Goal: Task Accomplishment & Management: Manage account settings

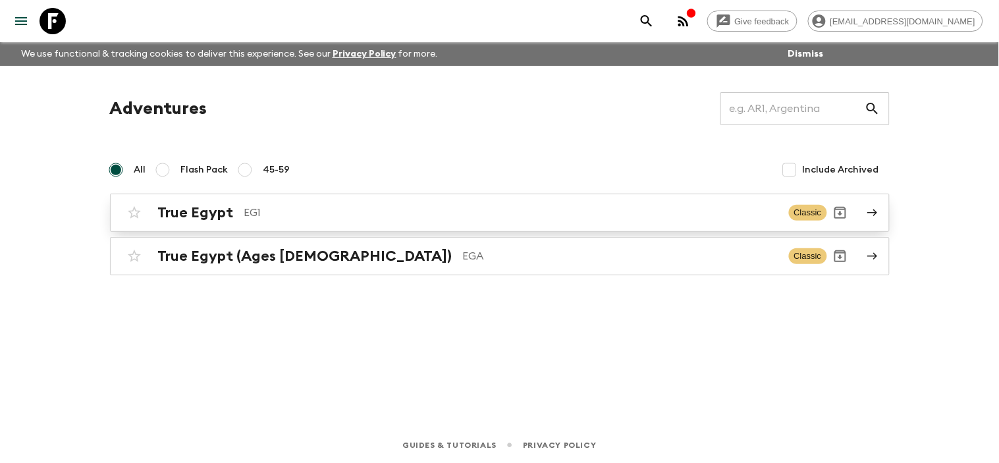
click at [864, 215] on link "True Egypt EG1 Classic" at bounding box center [499, 213] width 779 height 38
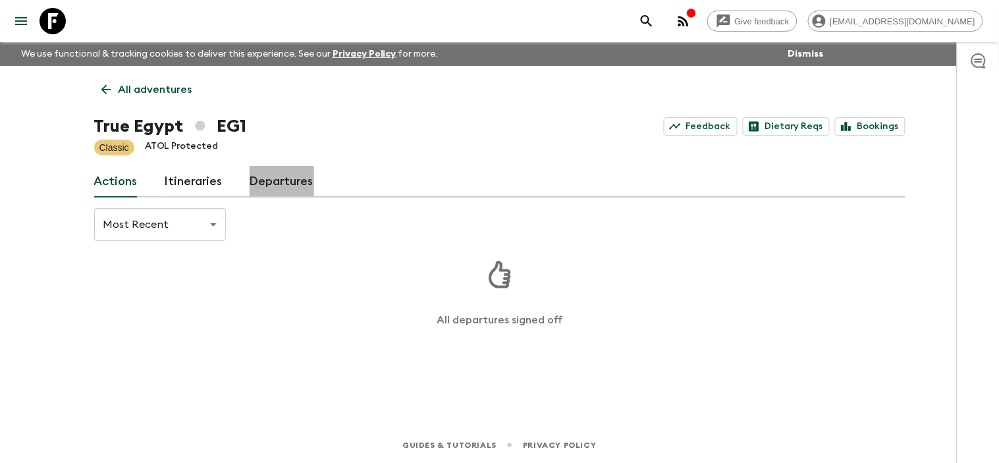
click at [275, 185] on link "Departures" at bounding box center [281, 182] width 65 height 32
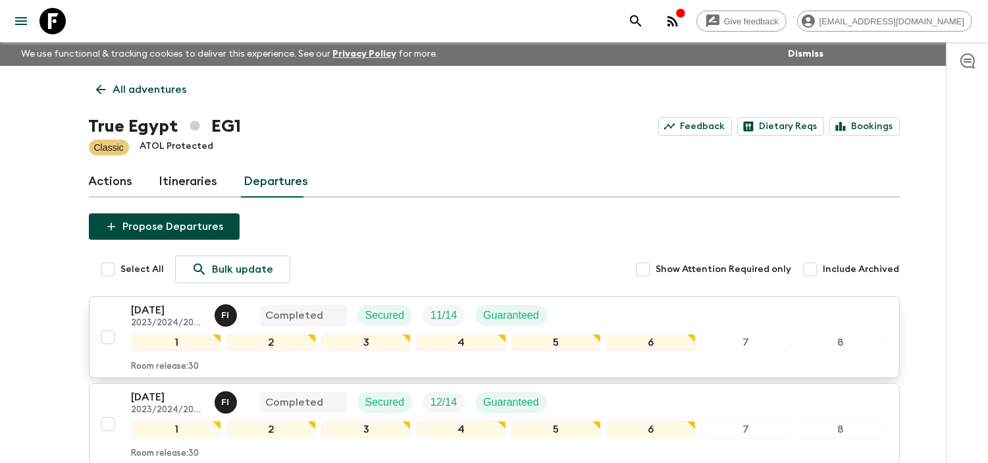
scroll to position [804, 0]
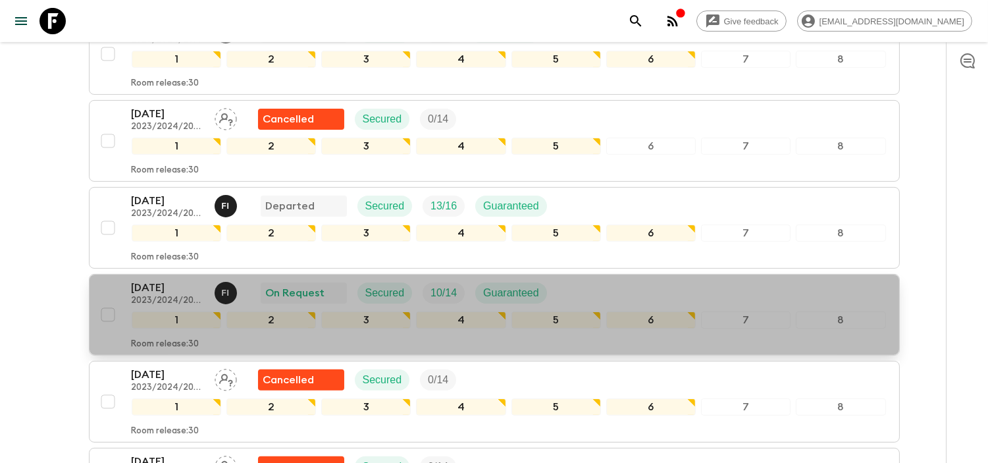
click at [174, 294] on p "[DATE]" at bounding box center [168, 288] width 72 height 16
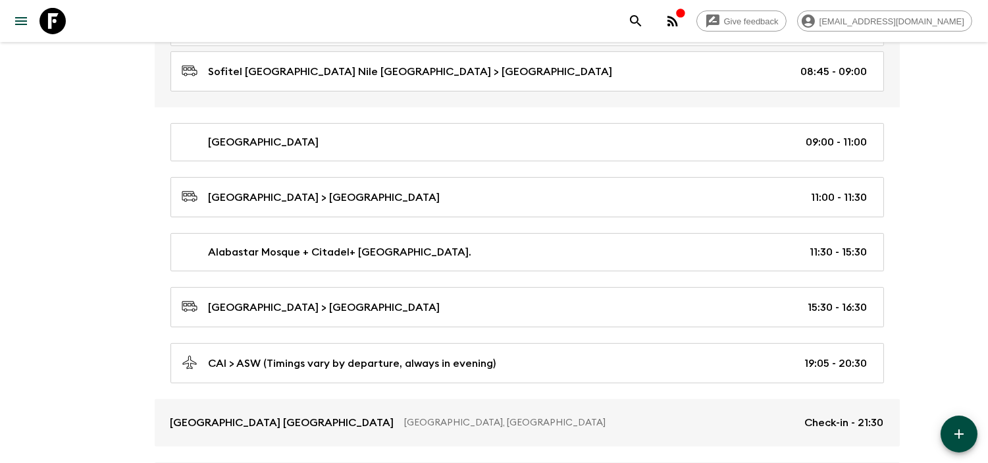
scroll to position [1024, 0]
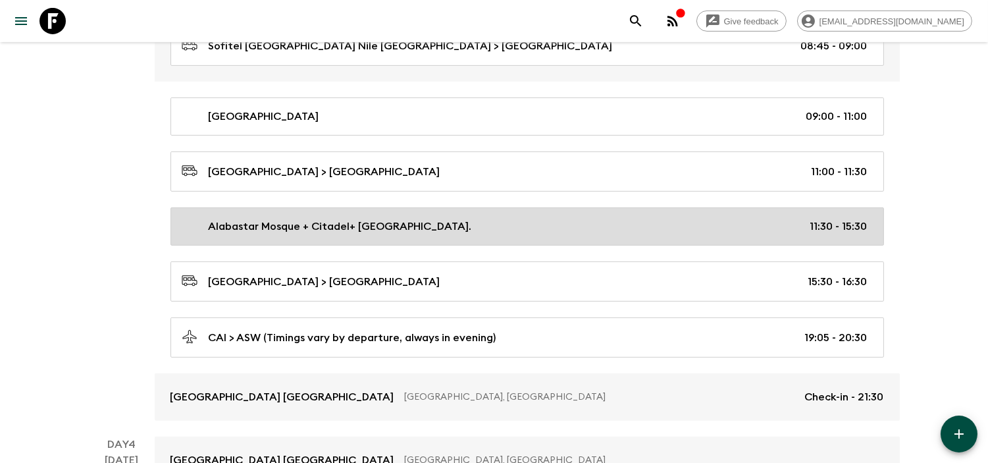
click at [472, 232] on p "Alabastar Mosque + Citadel+ [GEOGRAPHIC_DATA]." at bounding box center [340, 227] width 263 height 16
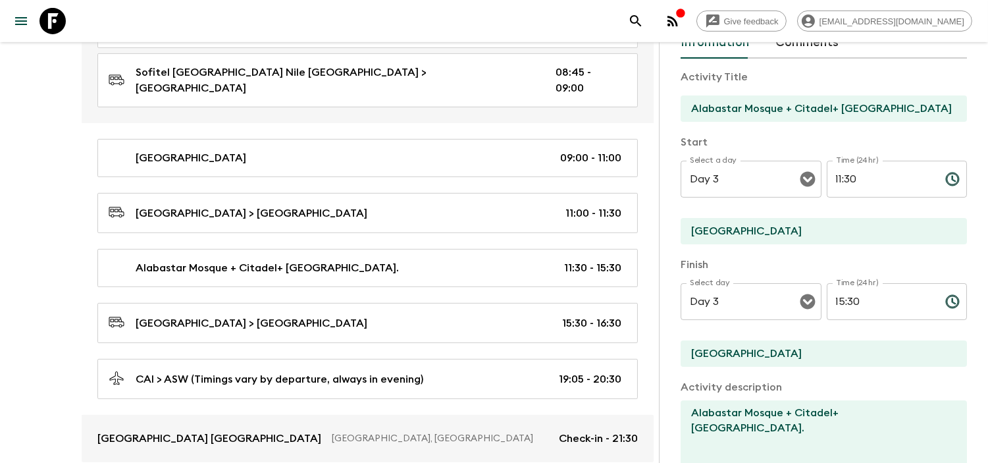
scroll to position [219, 0]
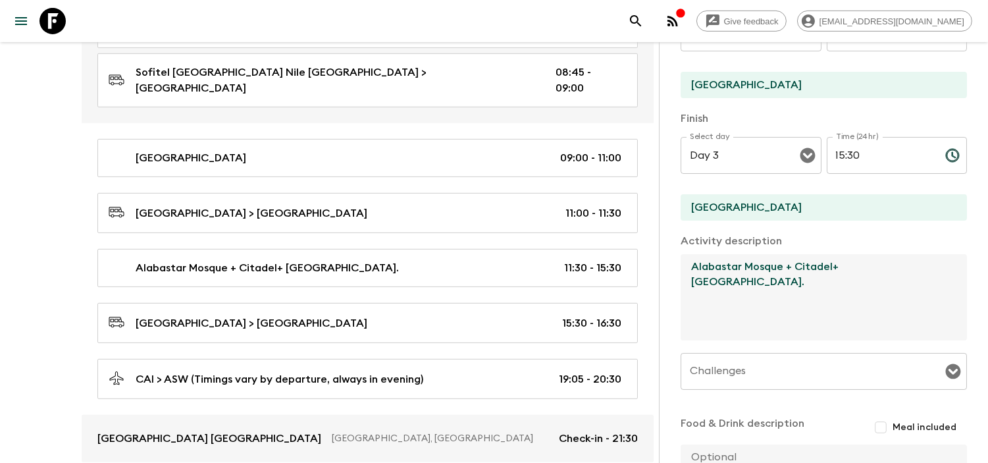
drag, startPoint x: 812, startPoint y: 280, endPoint x: 731, endPoint y: 284, distance: 81.7
click at [731, 284] on textarea "Alabastar Mosque + Citadel+ [GEOGRAPHIC_DATA]." at bounding box center [819, 297] width 276 height 86
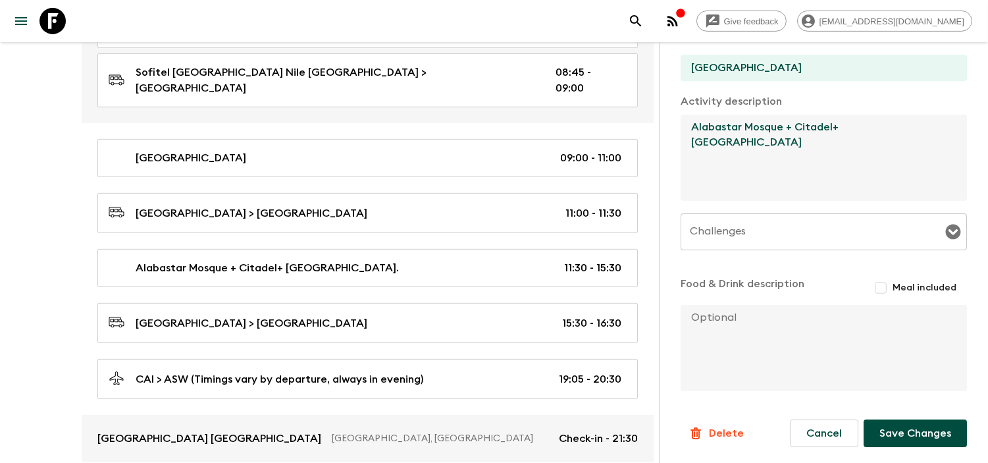
type textarea "Alabastar Mosque + Citadel+ [GEOGRAPHIC_DATA]"
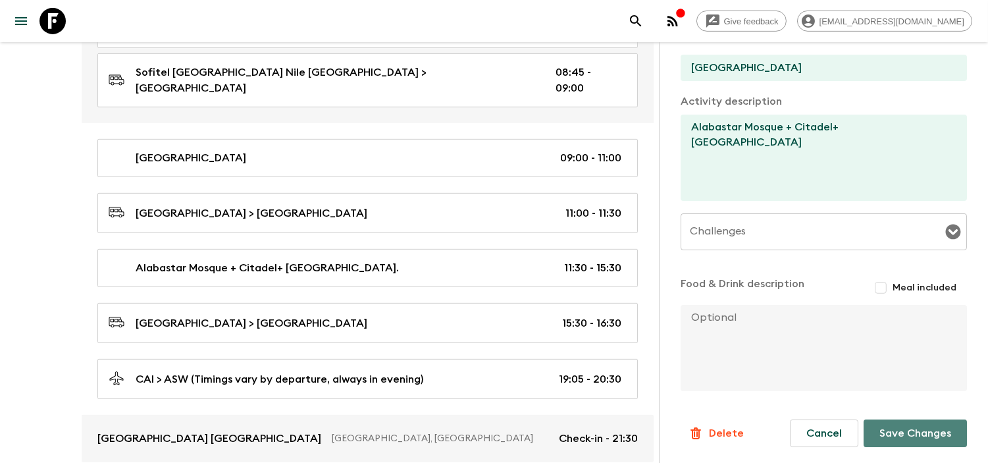
click at [885, 436] on button "Save Changes" at bounding box center [915, 433] width 103 height 28
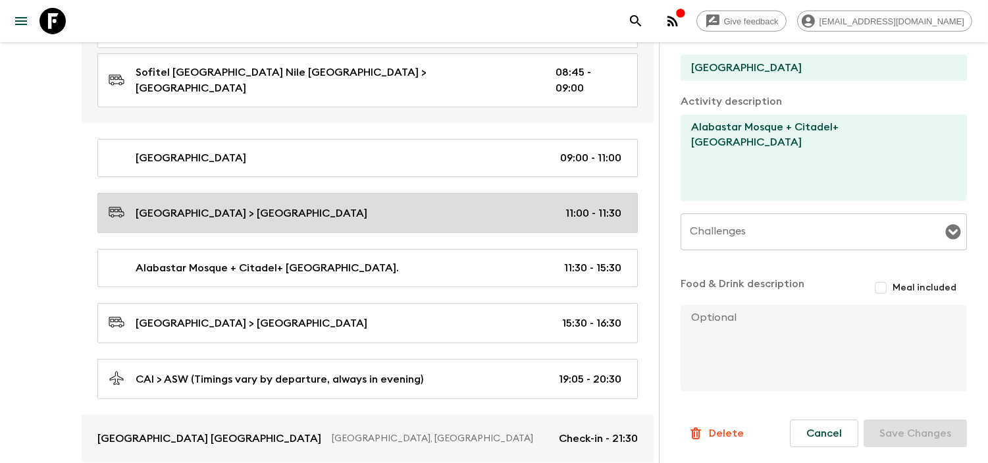
click at [330, 193] on link "[GEOGRAPHIC_DATA] > [GEOGRAPHIC_DATA] 11:00 - 11:30" at bounding box center [367, 213] width 540 height 40
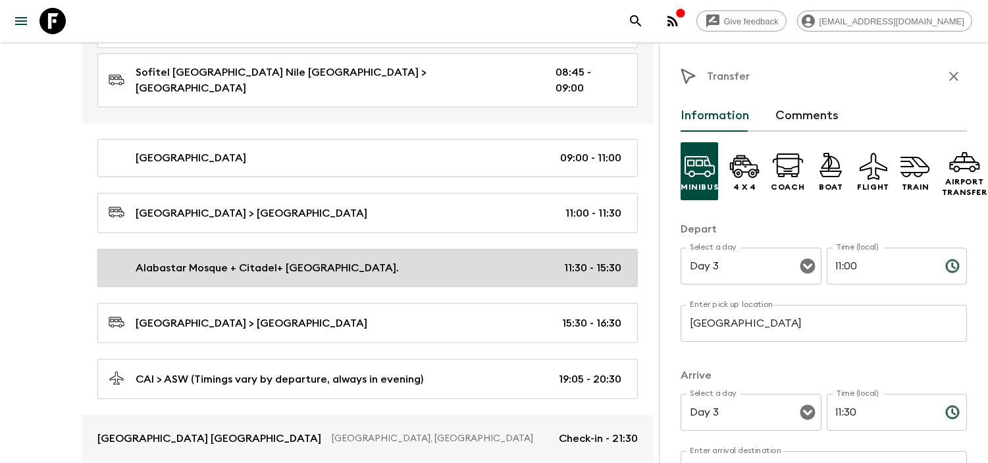
click at [344, 260] on p "Alabastar Mosque + Citadel+ [GEOGRAPHIC_DATA]." at bounding box center [267, 268] width 263 height 16
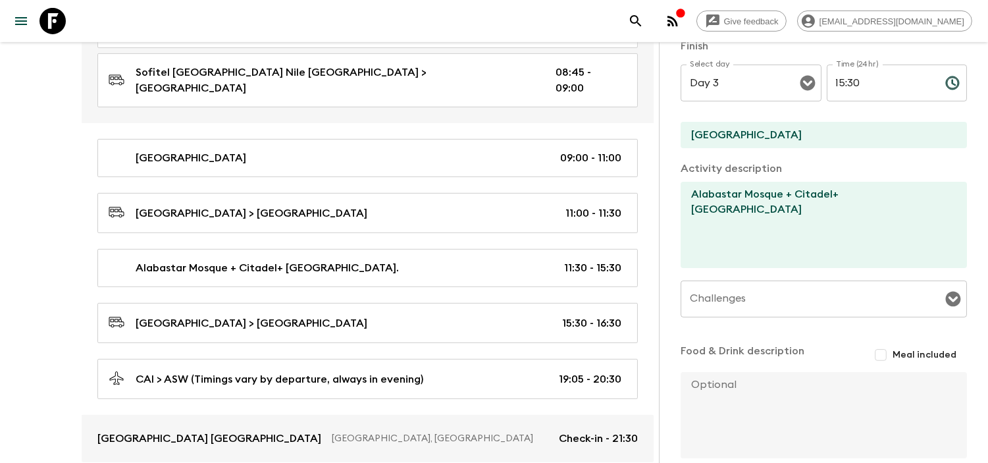
scroll to position [292, 0]
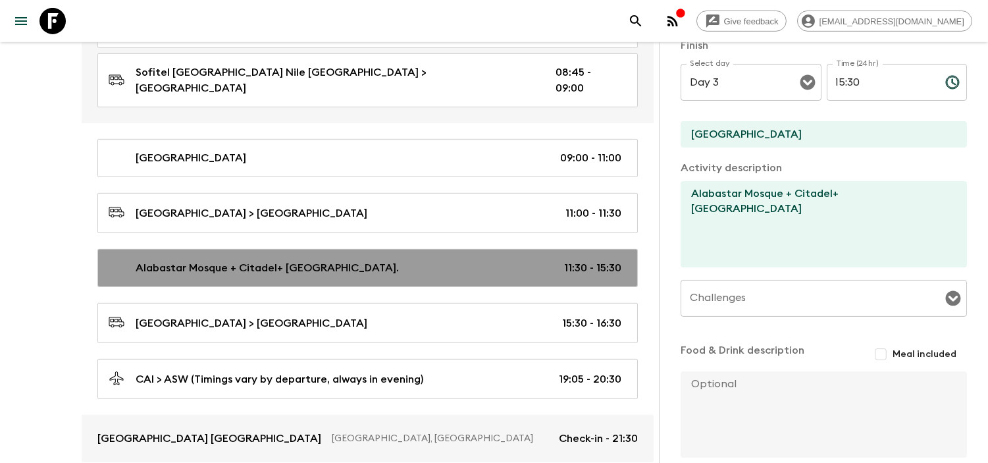
click at [399, 260] on p "Alabastar Mosque + Citadel+ [GEOGRAPHIC_DATA]." at bounding box center [267, 268] width 263 height 16
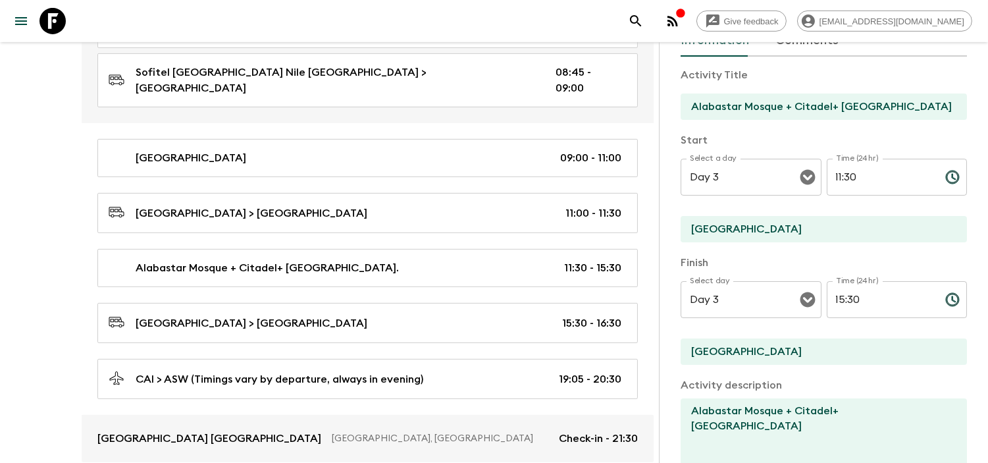
scroll to position [73, 0]
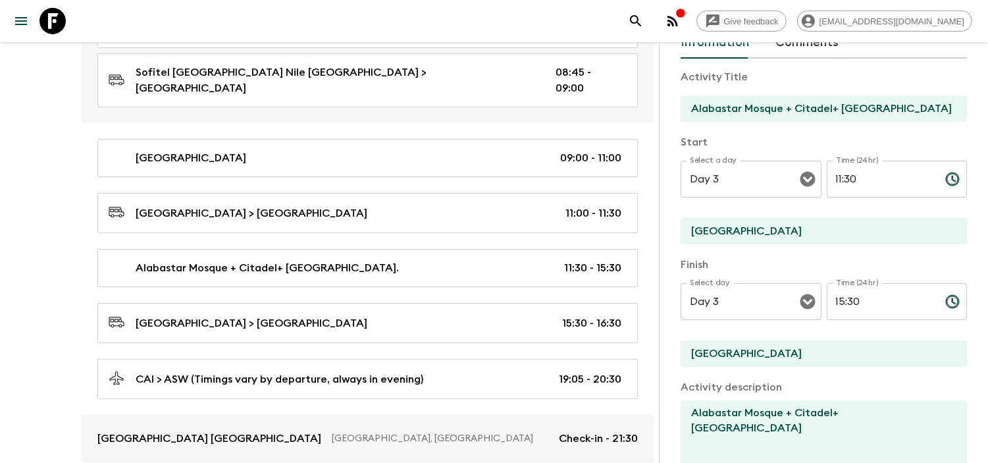
click at [945, 109] on input "Alabastar Mosque + Citadel+ [GEOGRAPHIC_DATA]." at bounding box center [819, 108] width 276 height 26
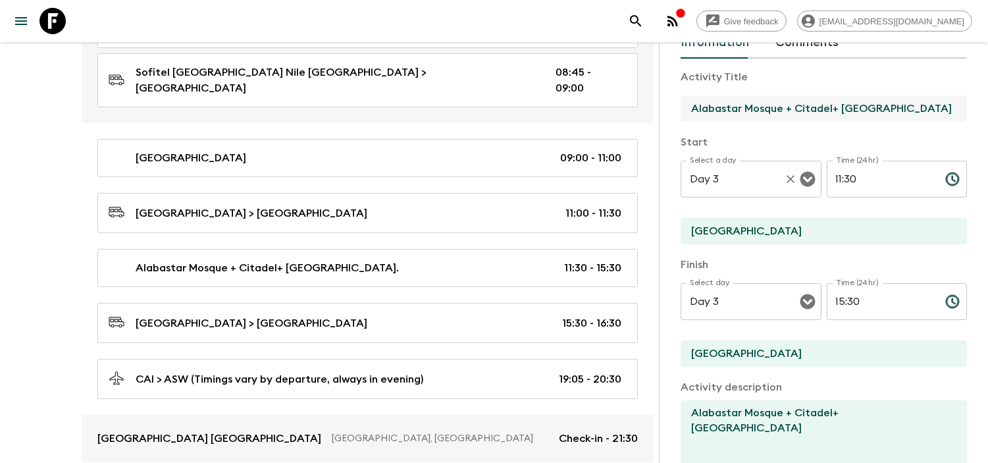
scroll to position [0, 0]
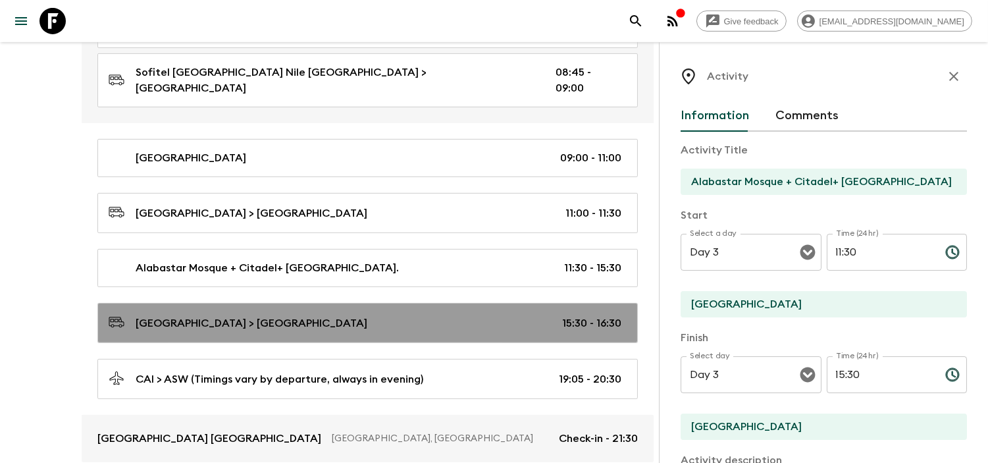
click at [257, 314] on div "[GEOGRAPHIC_DATA] > [GEOGRAPHIC_DATA] 15:30 - 16:30" at bounding box center [365, 323] width 513 height 18
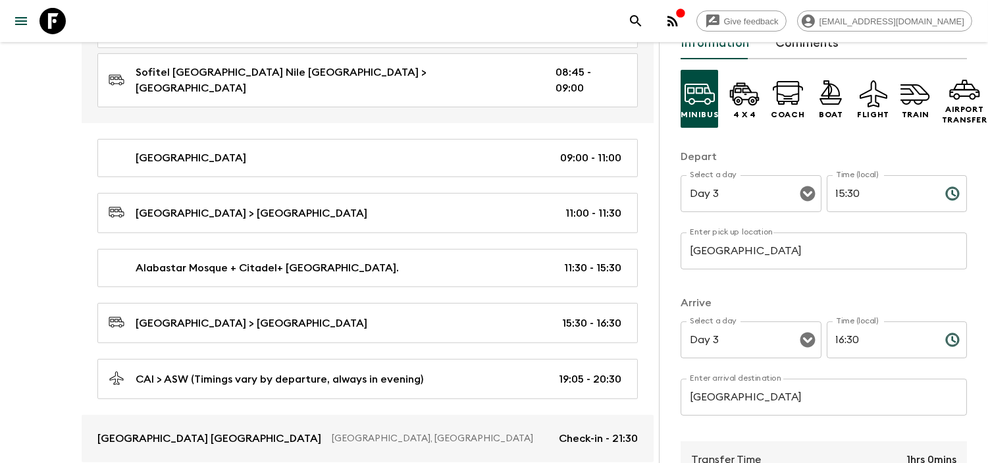
scroll to position [292, 0]
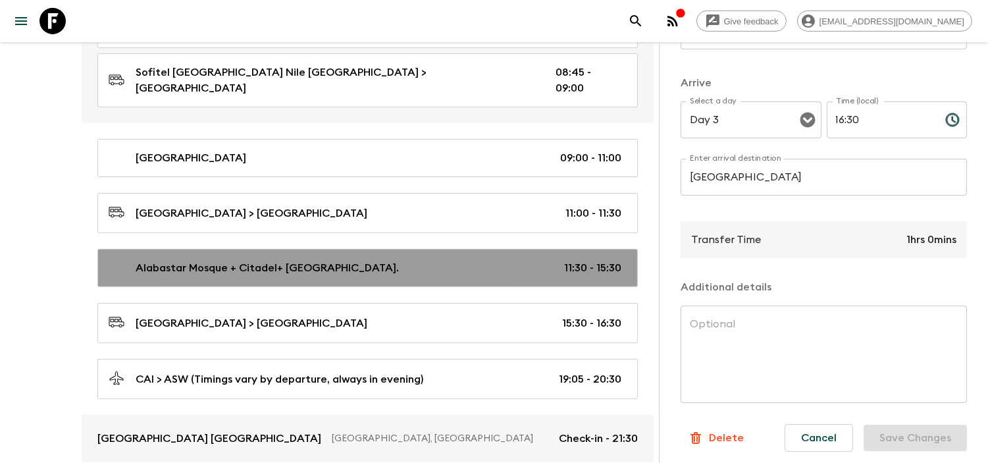
click at [364, 260] on p "Alabastar Mosque + Citadel+ [GEOGRAPHIC_DATA]." at bounding box center [267, 268] width 263 height 16
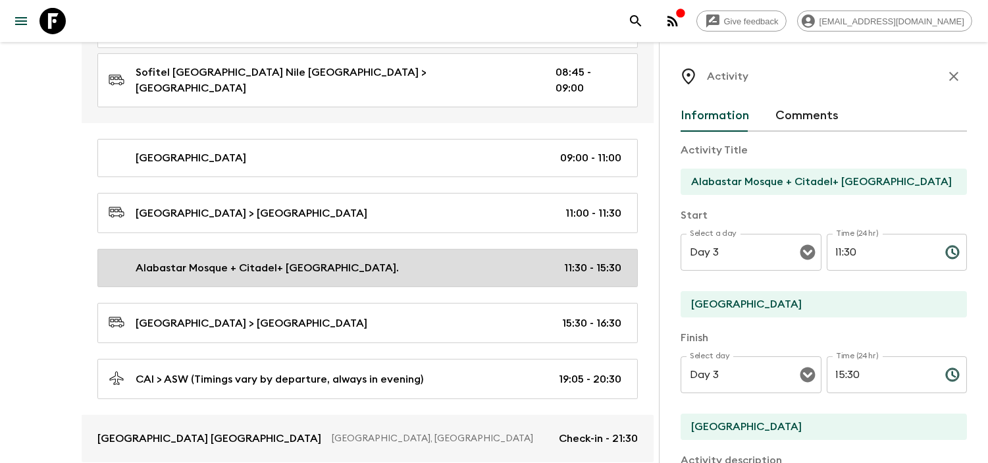
click at [399, 260] on p "Alabastar Mosque + Citadel+ [GEOGRAPHIC_DATA]." at bounding box center [267, 268] width 263 height 16
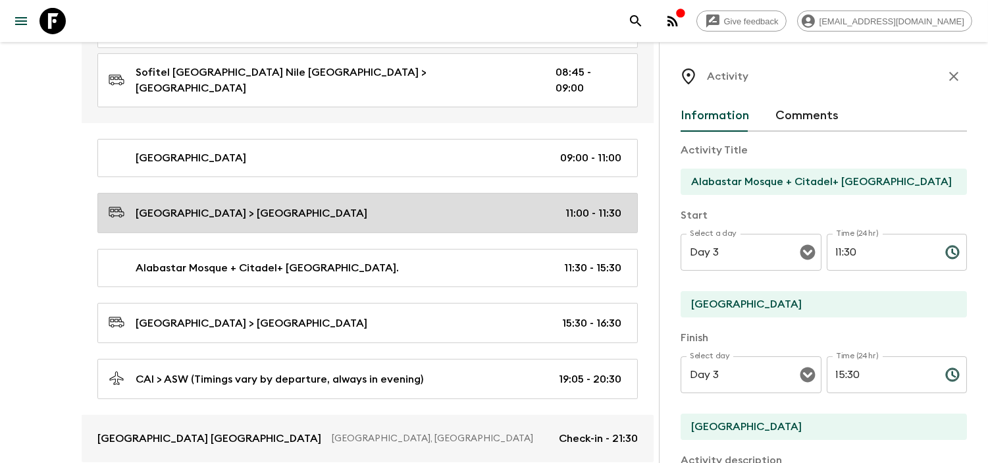
click at [332, 193] on link "[GEOGRAPHIC_DATA] > [GEOGRAPHIC_DATA] 11:00 - 11:30" at bounding box center [367, 213] width 540 height 40
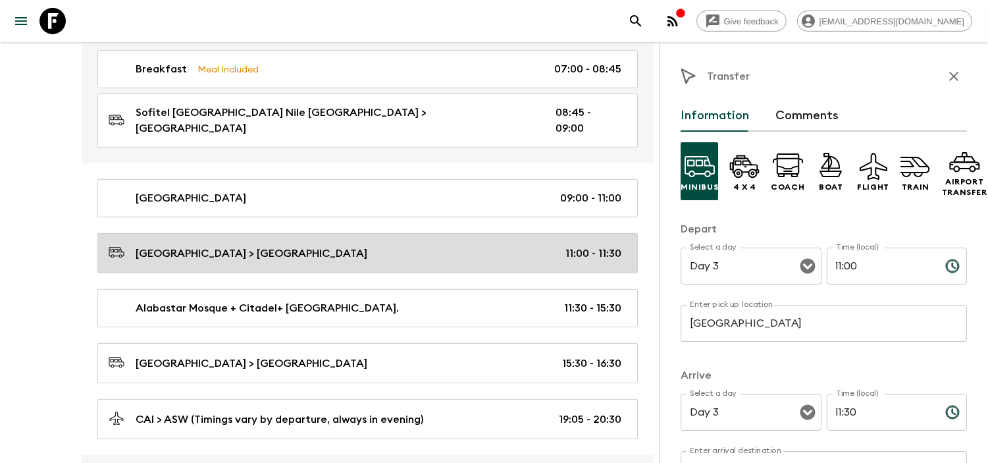
scroll to position [951, 0]
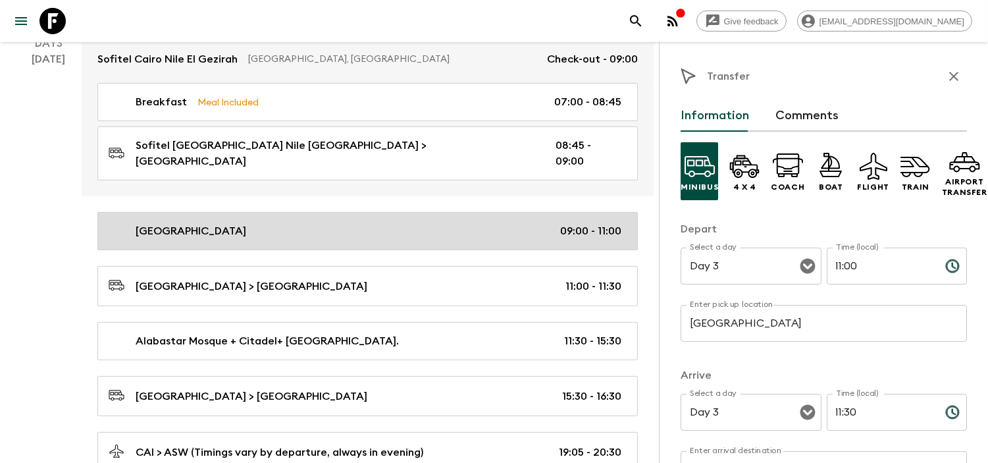
click at [312, 223] on div "[GEOGRAPHIC_DATA] 09:00 - 11:00" at bounding box center [365, 231] width 513 height 16
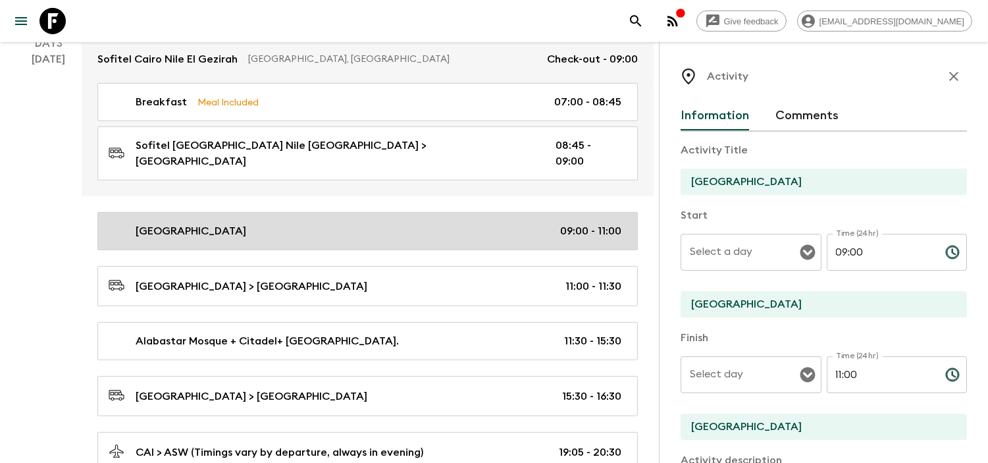
type input "Day 3"
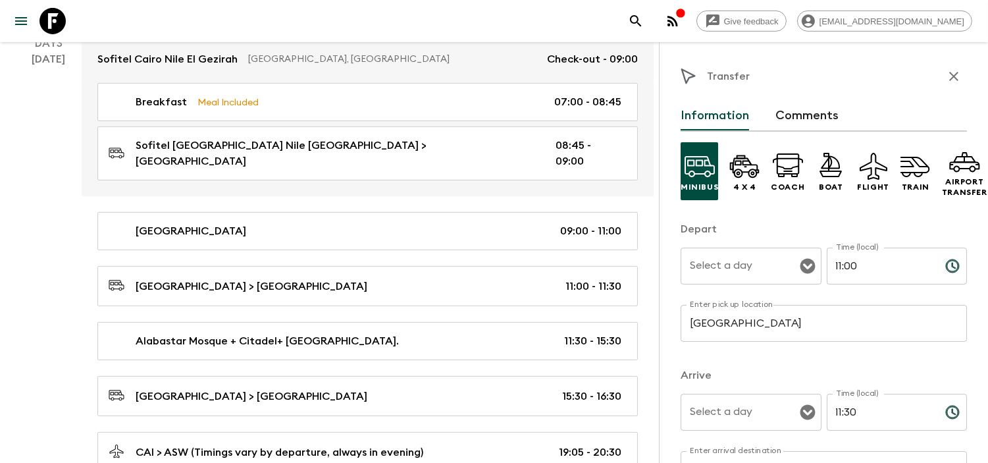
type input "Day 3"
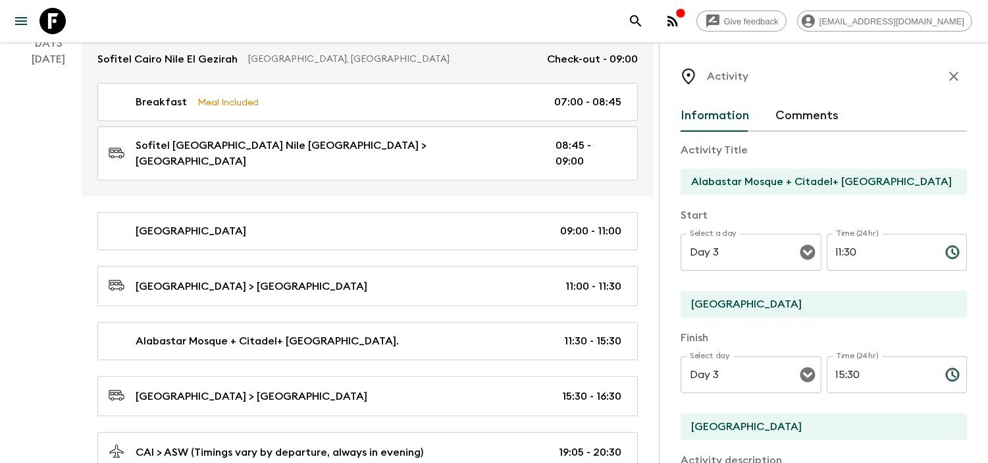
scroll to position [1024, 0]
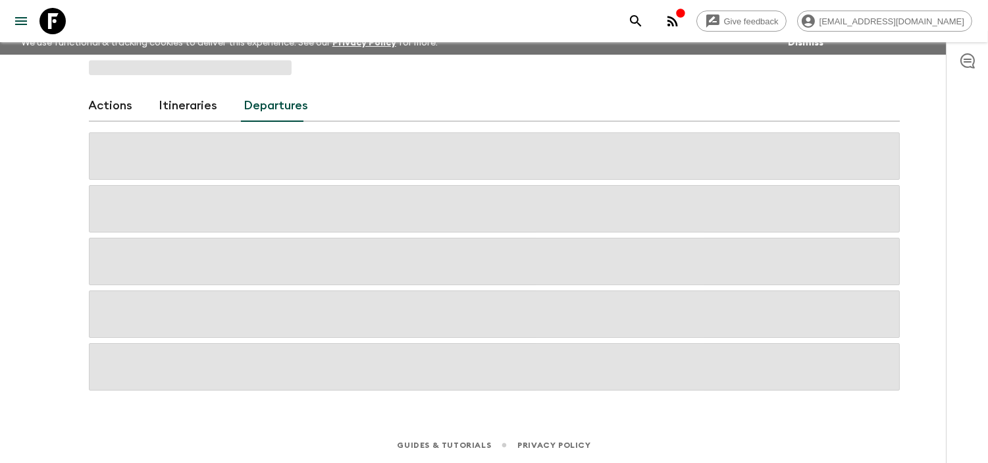
scroll to position [11, 0]
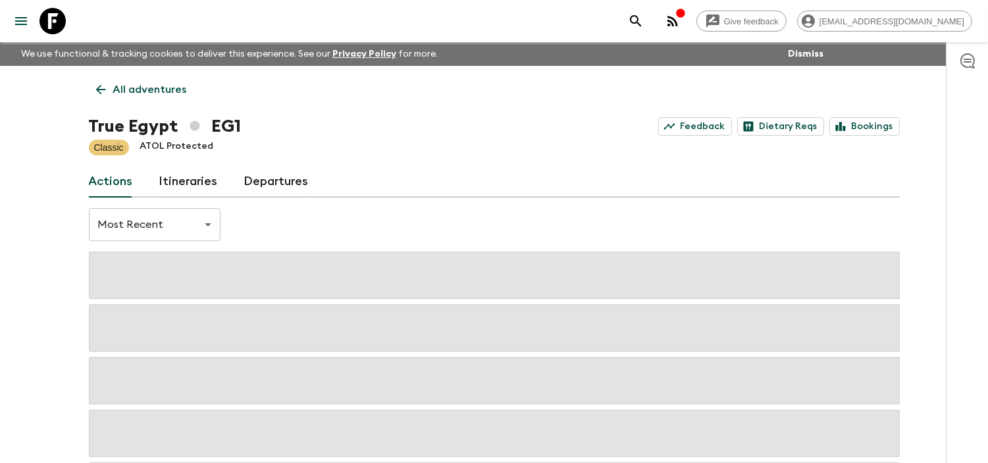
click at [272, 180] on link "Departures" at bounding box center [276, 182] width 65 height 32
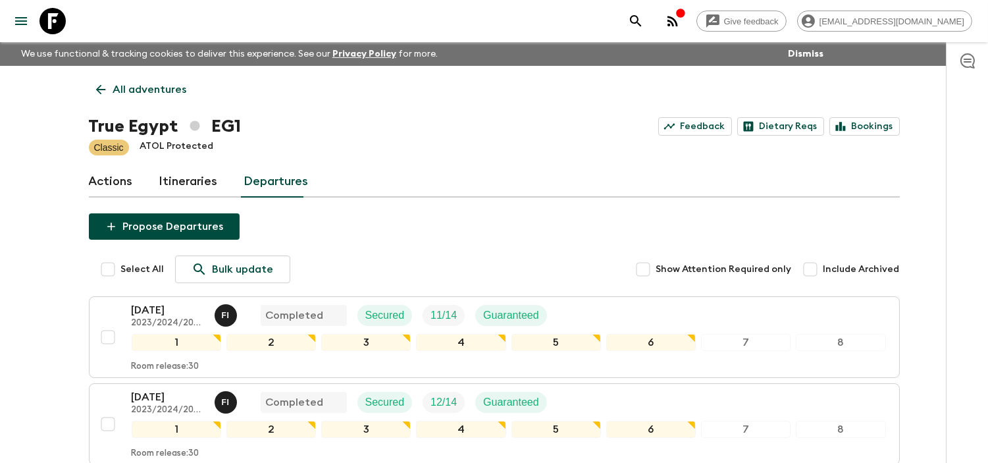
scroll to position [804, 0]
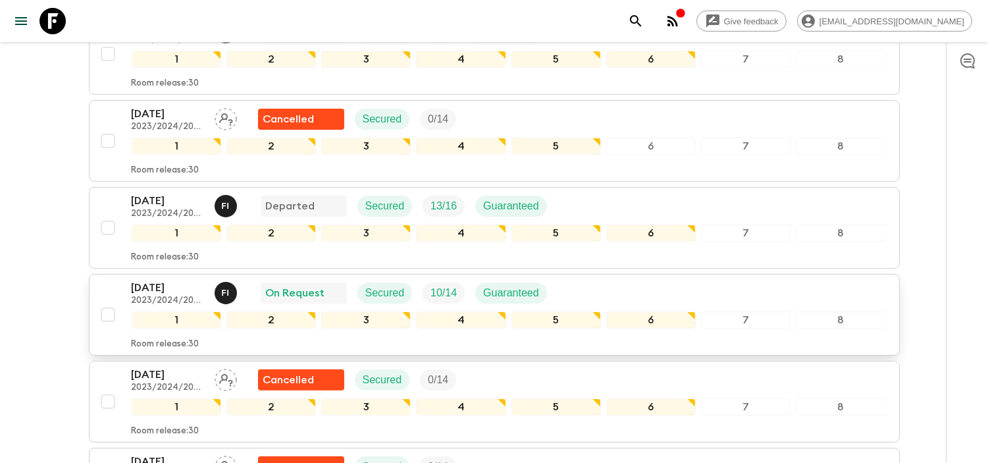
click at [158, 294] on p "[DATE]" at bounding box center [168, 288] width 72 height 16
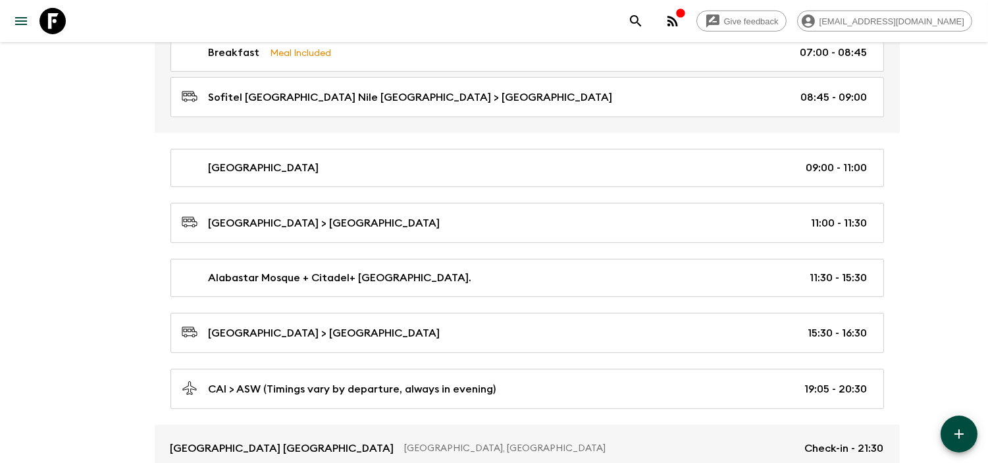
scroll to position [1097, 0]
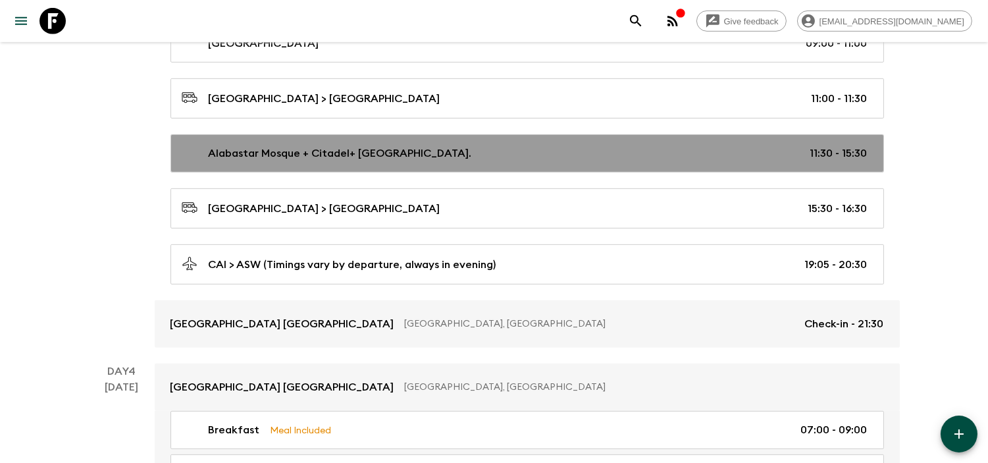
click at [472, 158] on p "Alabastar Mosque + Citadel+ [GEOGRAPHIC_DATA]." at bounding box center [340, 153] width 263 height 16
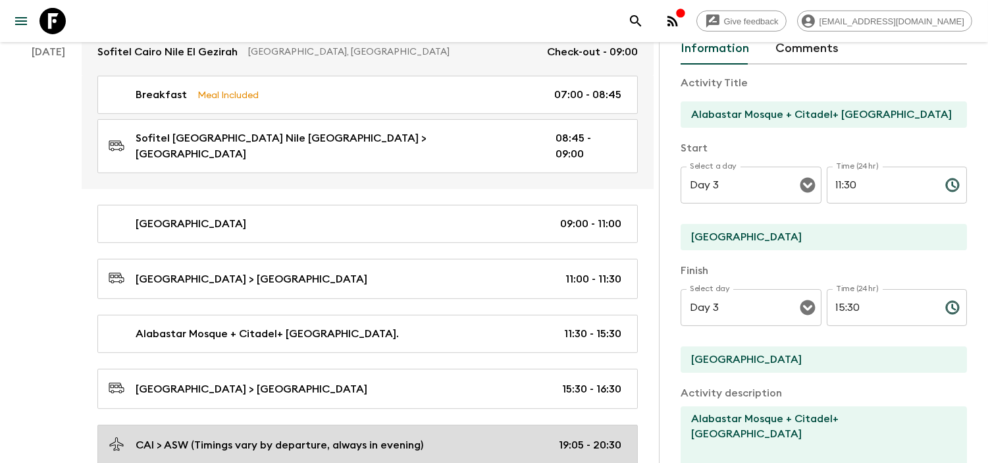
scroll to position [951, 0]
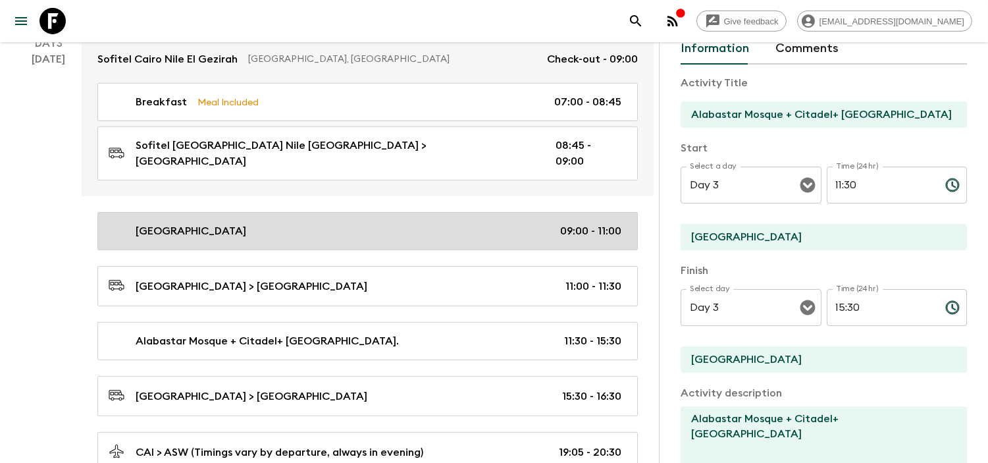
click at [558, 223] on div "[GEOGRAPHIC_DATA] 09:00 - 11:00" at bounding box center [365, 231] width 513 height 16
type input "[GEOGRAPHIC_DATA]"
type textarea "[GEOGRAPHIC_DATA]"
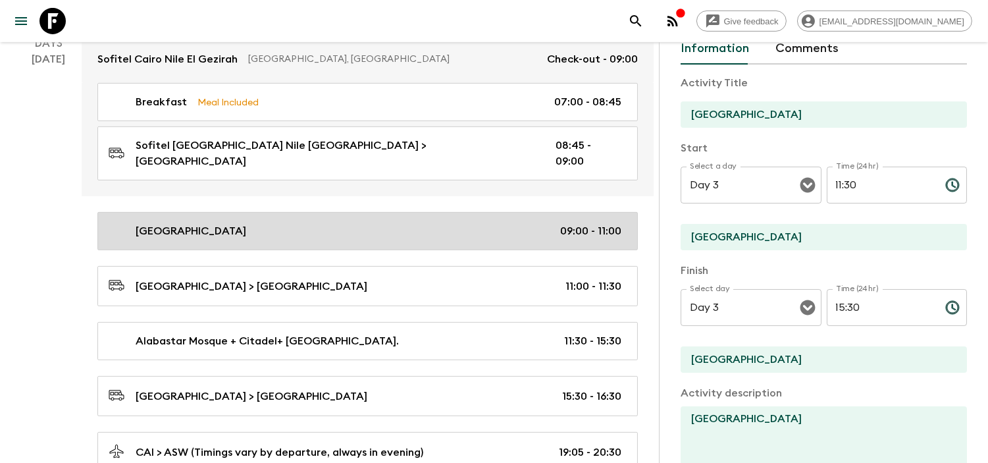
type input "09:00"
type input "11:00"
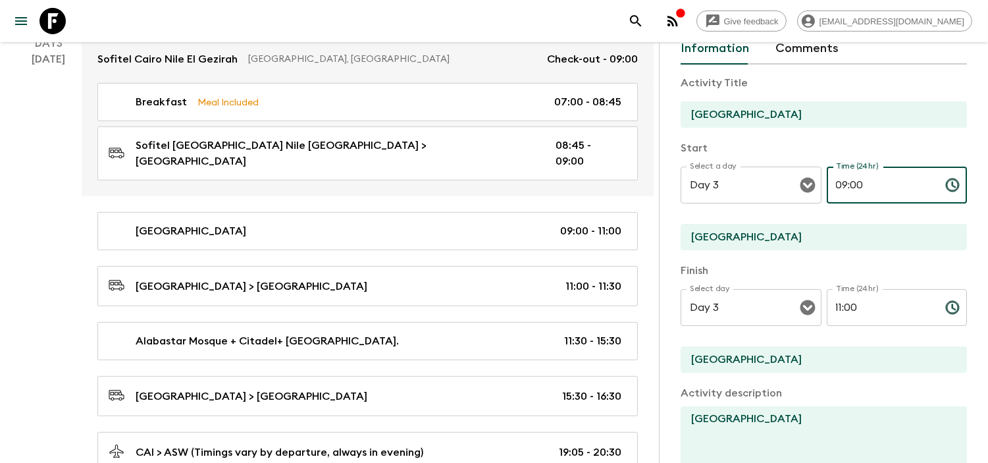
click at [839, 184] on input "09:00" at bounding box center [881, 185] width 108 height 37
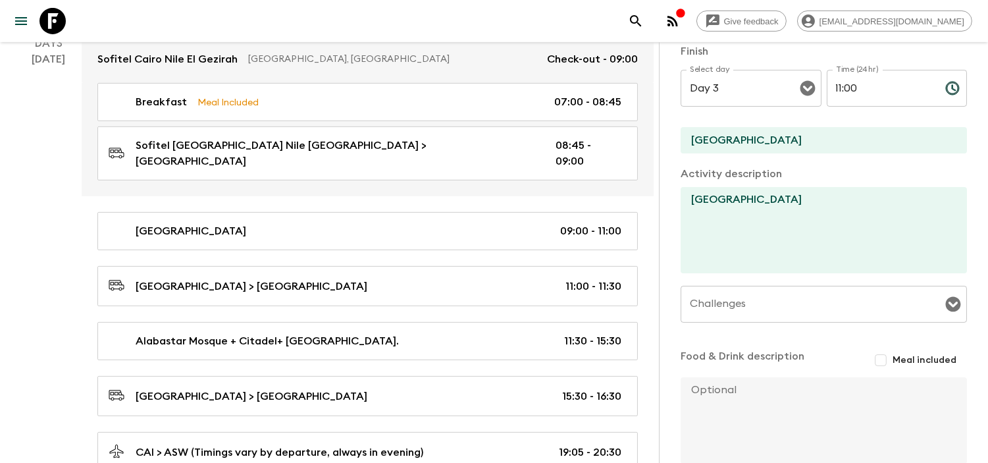
scroll to position [359, 0]
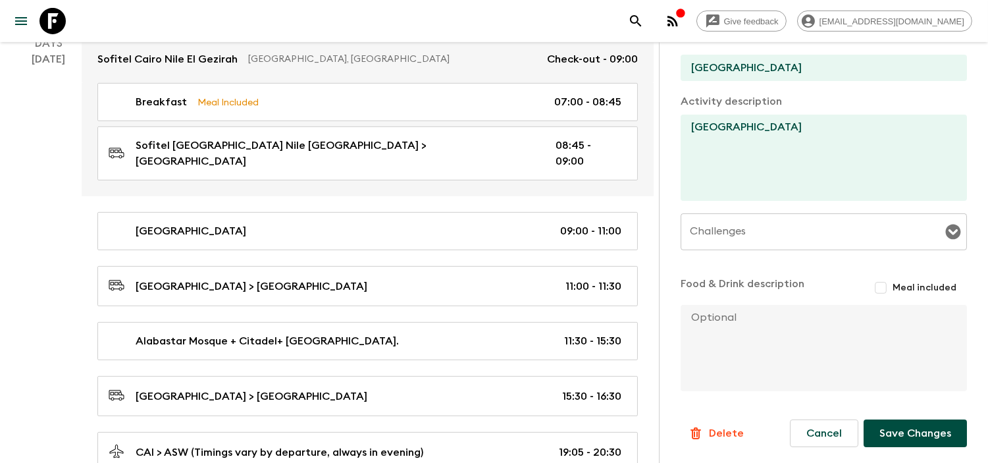
type input "07:00"
click at [899, 428] on button "Save Changes" at bounding box center [915, 433] width 103 height 28
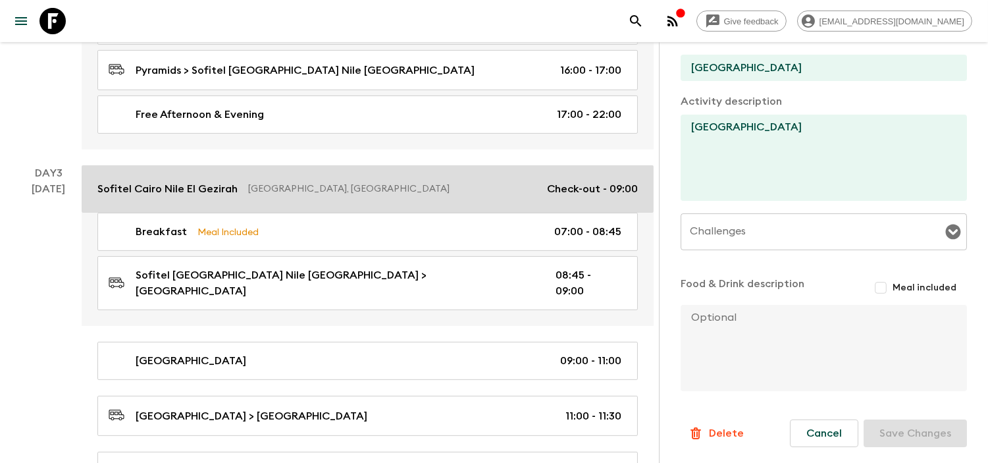
scroll to position [877, 0]
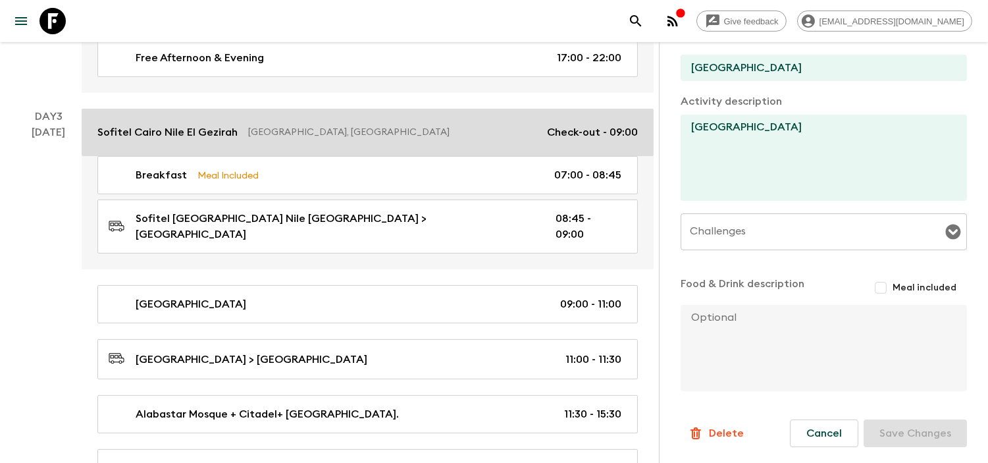
click at [571, 124] on p "Check-out - 09:00" at bounding box center [592, 132] width 91 height 16
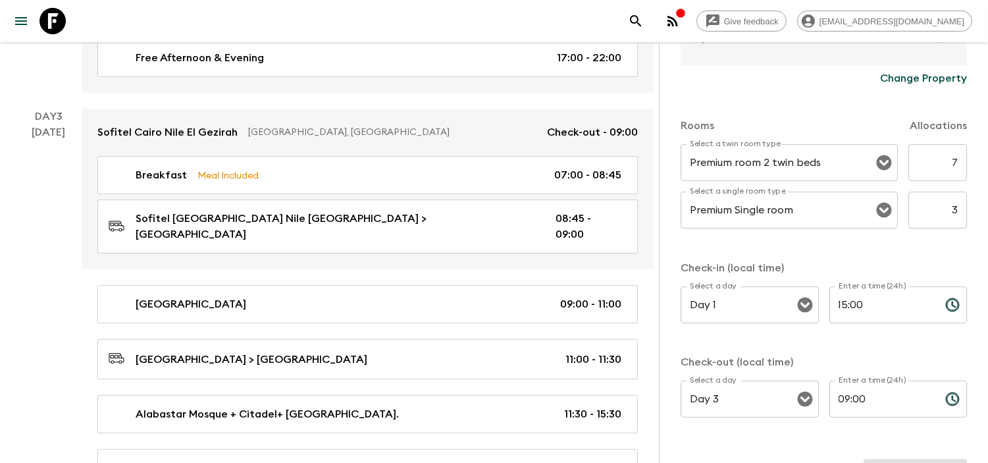
scroll to position [404, 0]
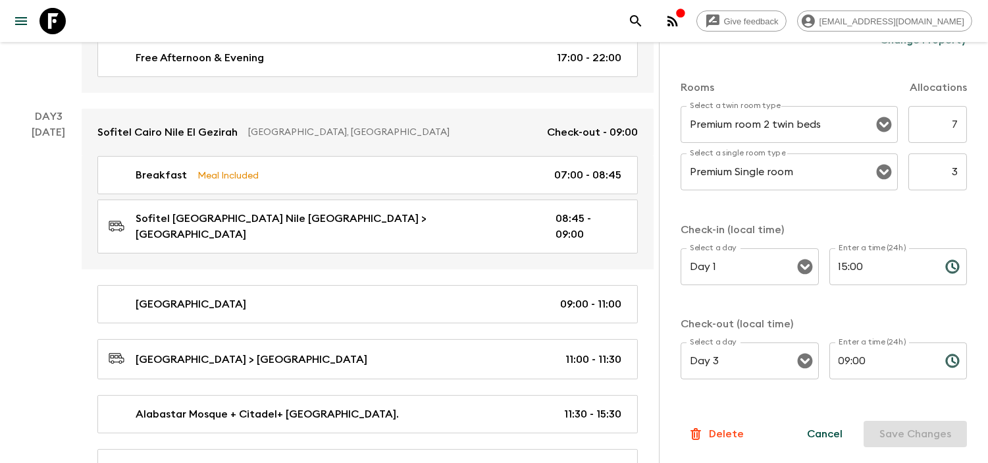
click at [843, 362] on input "09:00" at bounding box center [881, 360] width 105 height 37
click at [839, 362] on input "09:00" at bounding box center [881, 360] width 105 height 37
click at [895, 435] on button "Save Changes" at bounding box center [915, 434] width 103 height 26
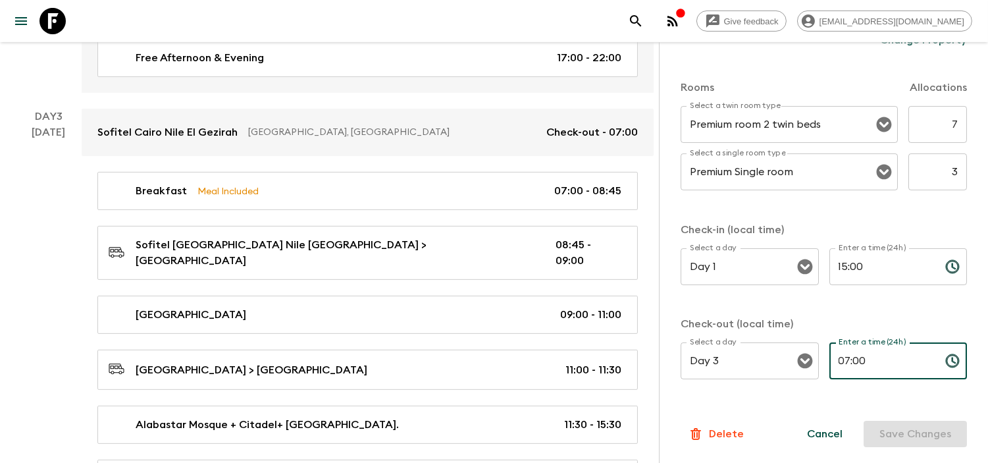
click at [848, 360] on input "07:00" at bounding box center [881, 360] width 105 height 37
type input "07:30"
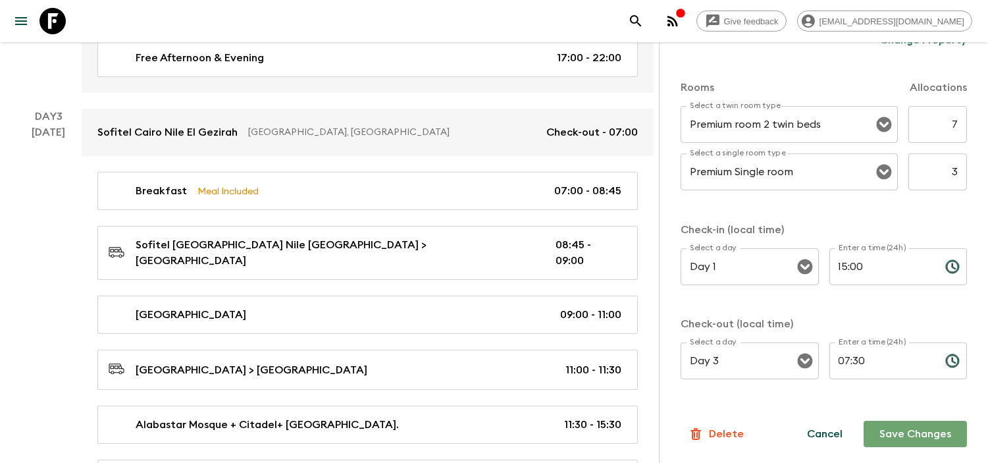
click at [897, 436] on button "Save Changes" at bounding box center [915, 434] width 103 height 26
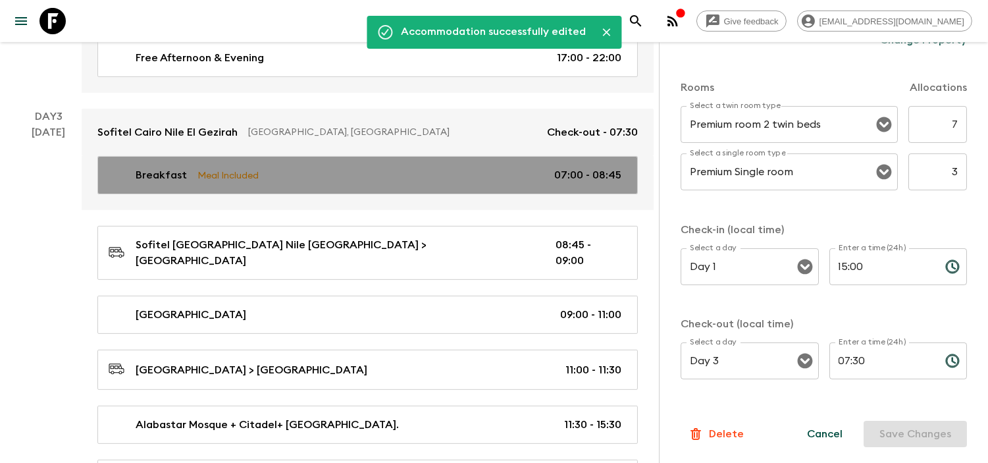
click at [587, 167] on p "07:00 - 08:45" at bounding box center [587, 175] width 67 height 16
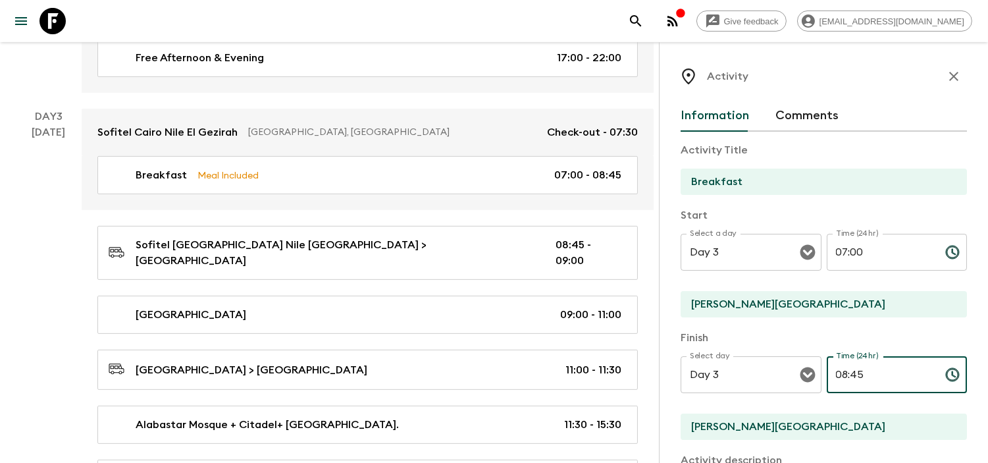
click at [839, 376] on input "08:45" at bounding box center [881, 374] width 108 height 37
drag, startPoint x: 862, startPoint y: 377, endPoint x: 847, endPoint y: 378, distance: 15.2
click at [847, 378] on input "07:45" at bounding box center [881, 374] width 108 height 37
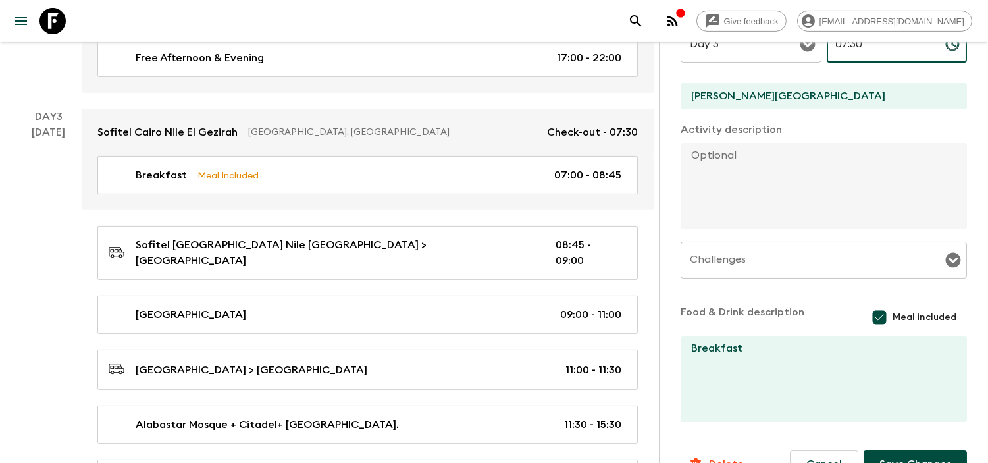
scroll to position [363, 0]
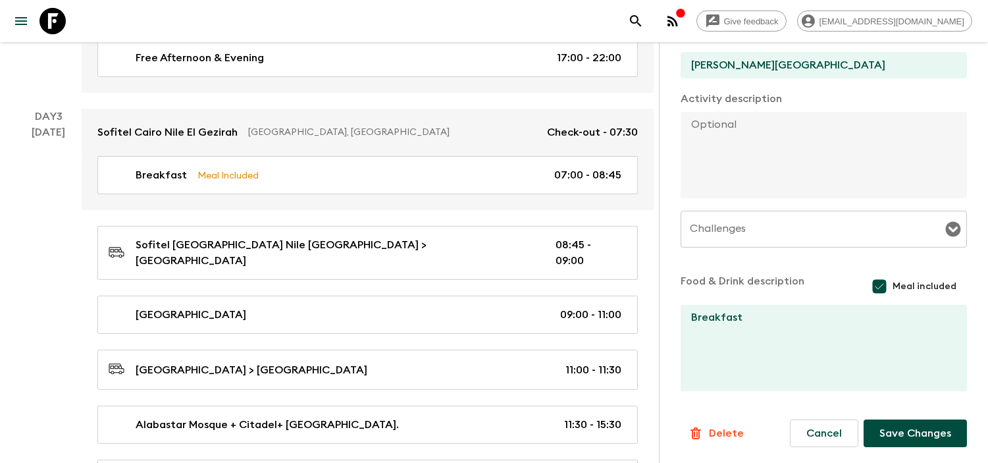
type input "07:30"
click at [904, 433] on button "Save Changes" at bounding box center [915, 433] width 103 height 28
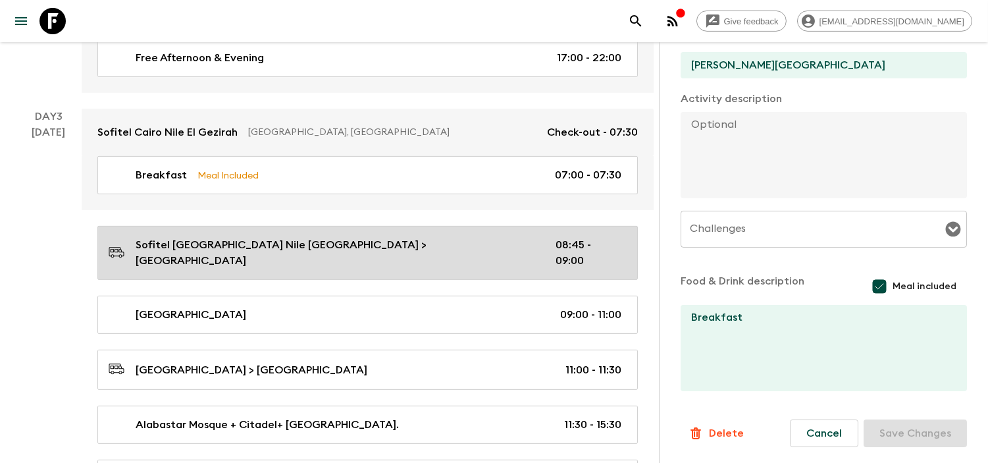
click at [590, 237] on p "08:45 - 09:00" at bounding box center [589, 253] width 66 height 32
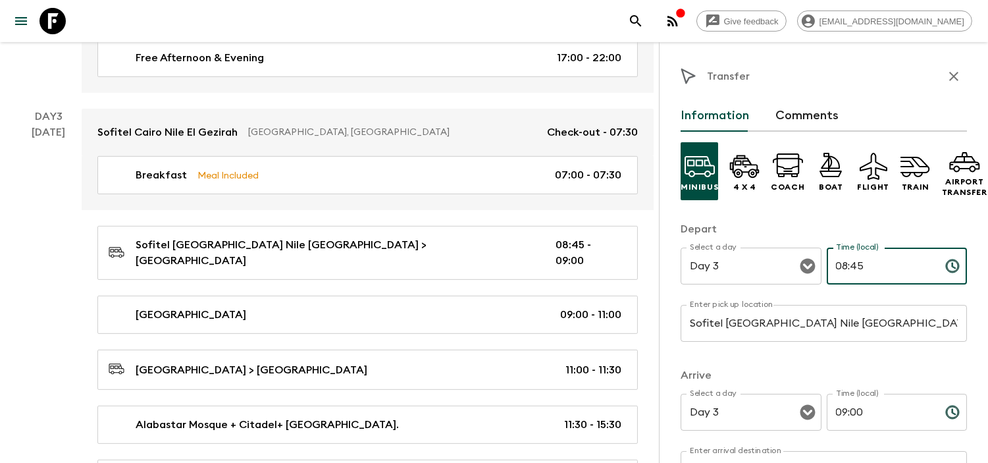
click at [839, 267] on input "08:45" at bounding box center [881, 266] width 108 height 37
drag, startPoint x: 858, startPoint y: 265, endPoint x: 847, endPoint y: 269, distance: 11.7
click at [847, 269] on input "07:45" at bounding box center [881, 266] width 108 height 37
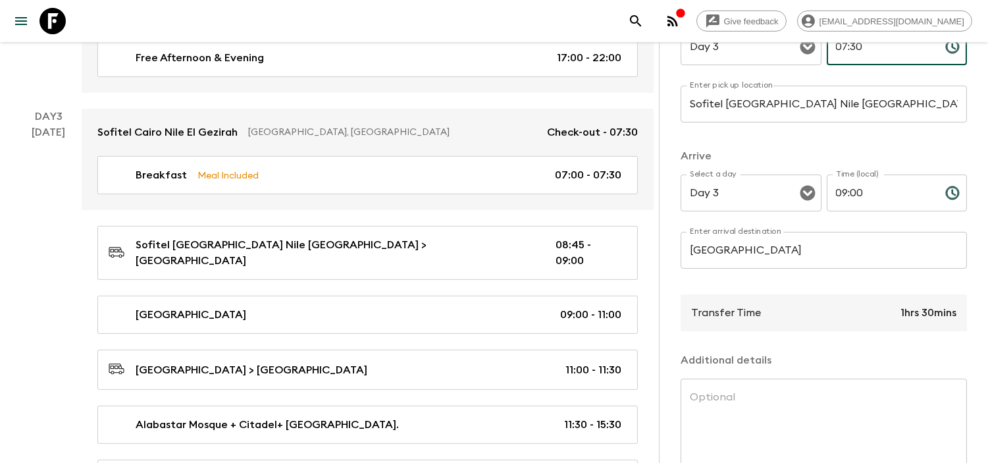
scroll to position [146, 0]
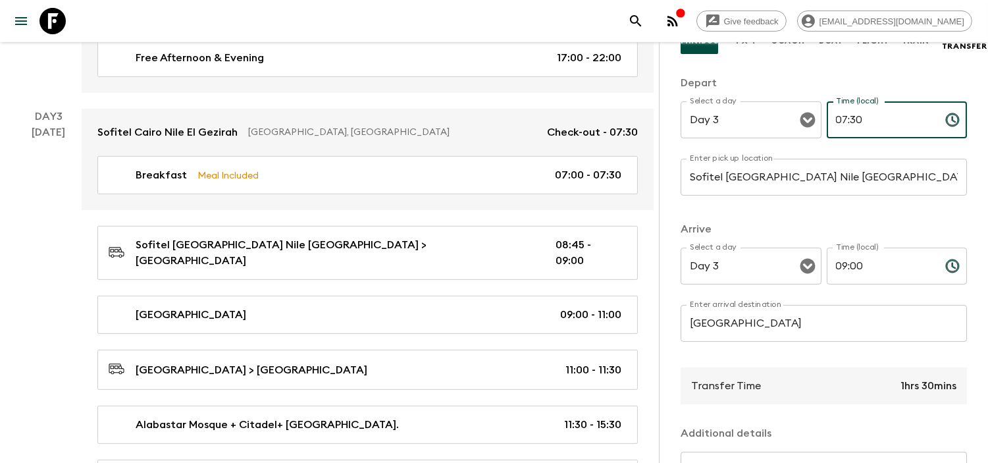
type input "07:30"
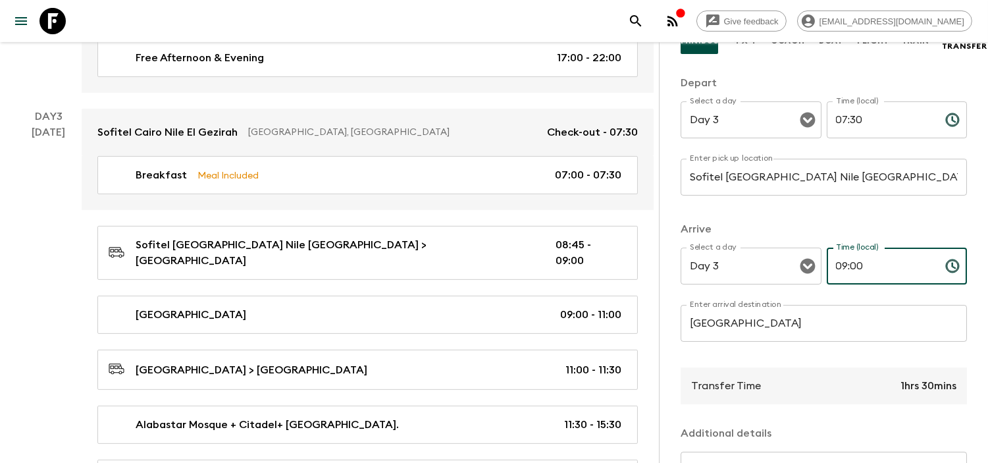
click at [852, 269] on input "09:00" at bounding box center [881, 266] width 108 height 37
click at [838, 267] on input "09:00" at bounding box center [881, 266] width 108 height 37
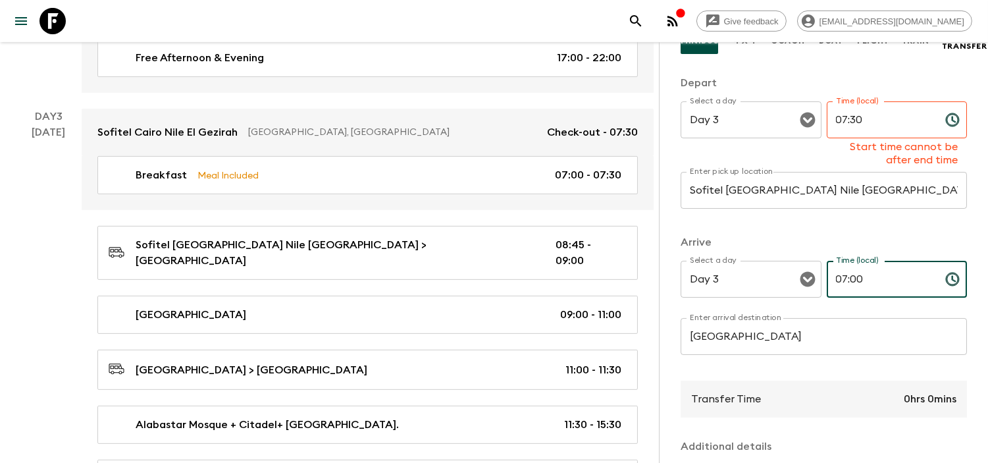
drag, startPoint x: 858, startPoint y: 279, endPoint x: 846, endPoint y: 283, distance: 13.1
click at [846, 283] on input "07:00" at bounding box center [881, 279] width 108 height 37
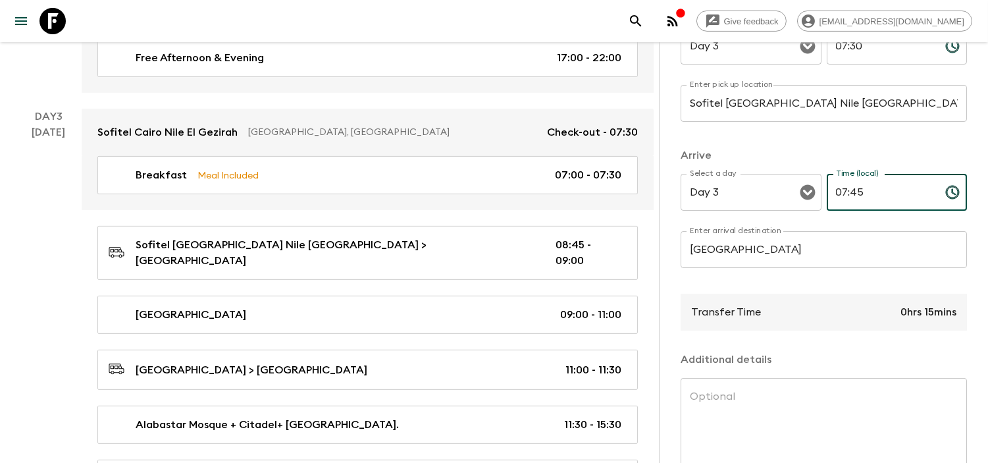
scroll to position [310, 0]
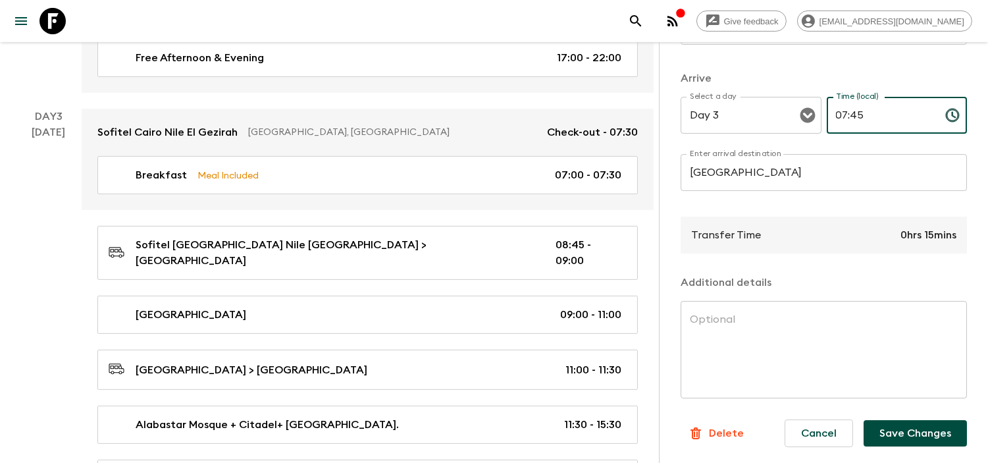
type input "07:45"
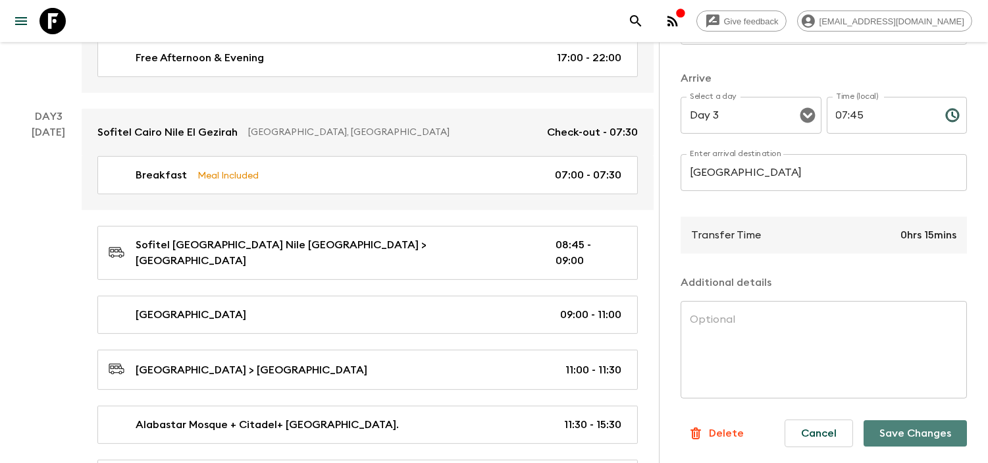
click at [908, 422] on button "Save Changes" at bounding box center [915, 433] width 103 height 26
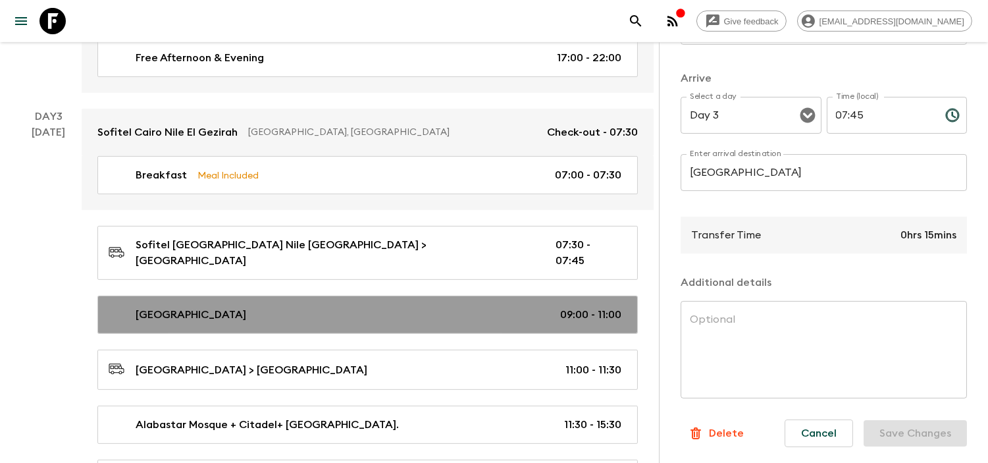
click at [574, 307] on p "09:00 - 11:00" at bounding box center [590, 315] width 61 height 16
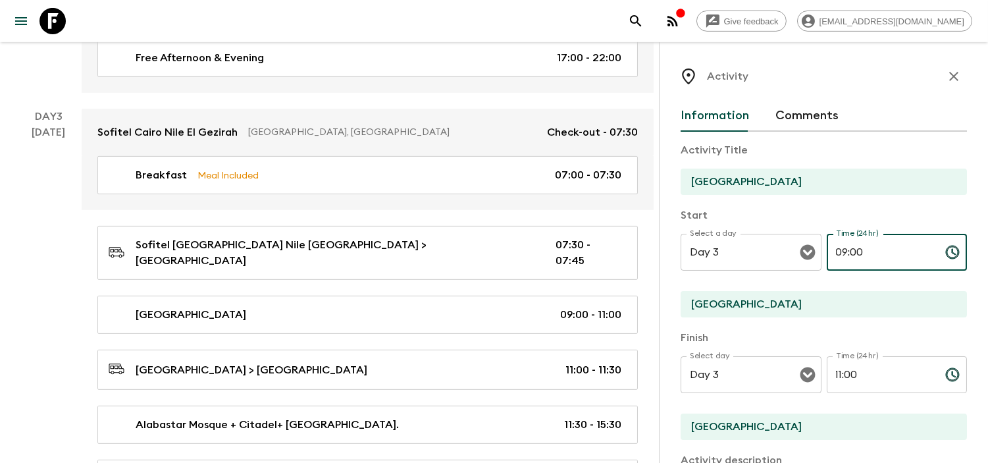
click at [838, 250] on input "09:00" at bounding box center [881, 252] width 108 height 37
drag, startPoint x: 858, startPoint y: 250, endPoint x: 846, endPoint y: 252, distance: 12.7
click at [846, 252] on input "07:00" at bounding box center [881, 252] width 108 height 37
type input "07:45"
click at [843, 376] on input "11:00" at bounding box center [881, 374] width 108 height 37
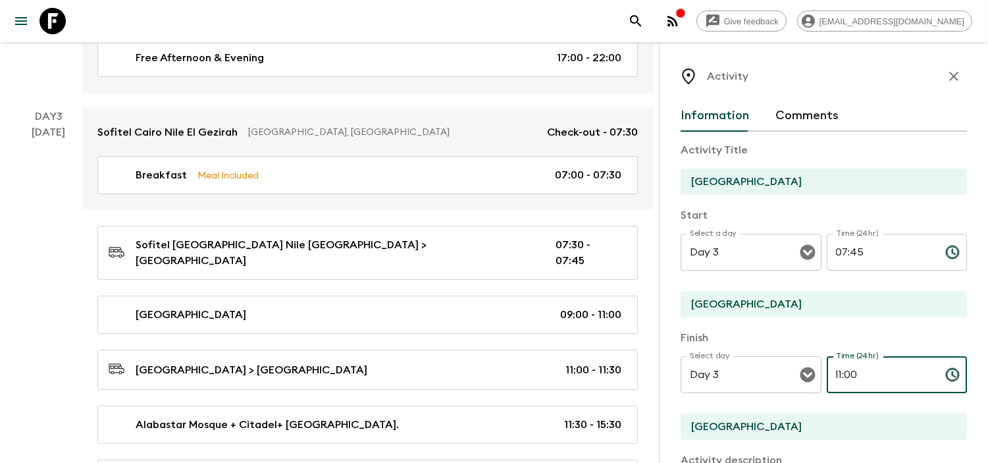
drag, startPoint x: 838, startPoint y: 376, endPoint x: 831, endPoint y: 376, distance: 7.2
click at [831, 376] on input "11:00" at bounding box center [881, 374] width 108 height 37
drag, startPoint x: 860, startPoint y: 373, endPoint x: 846, endPoint y: 376, distance: 14.2
click at [846, 376] on input "09:00" at bounding box center [881, 374] width 108 height 37
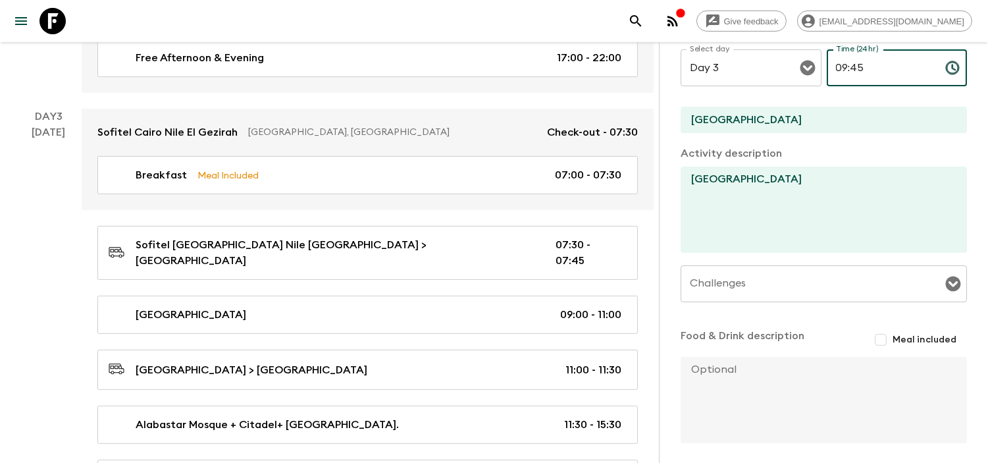
scroll to position [359, 0]
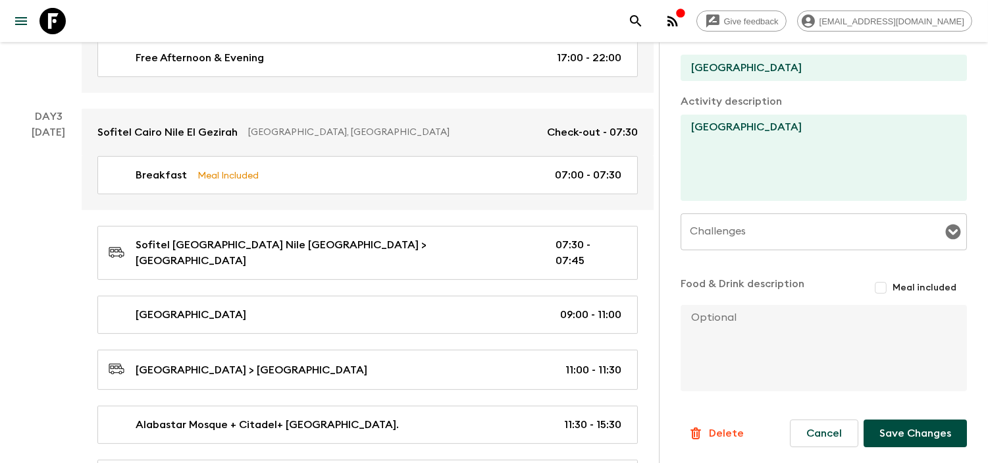
type input "09:45"
click at [910, 431] on button "Save Changes" at bounding box center [915, 433] width 103 height 28
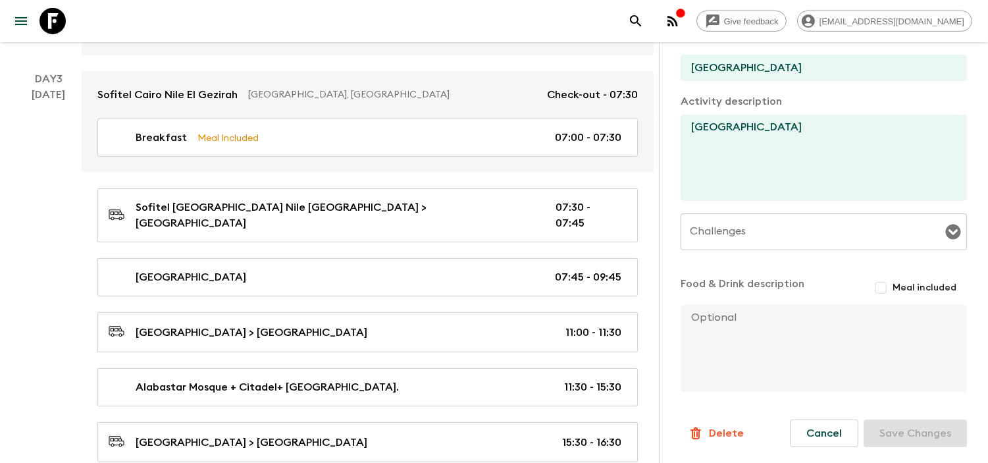
scroll to position [951, 0]
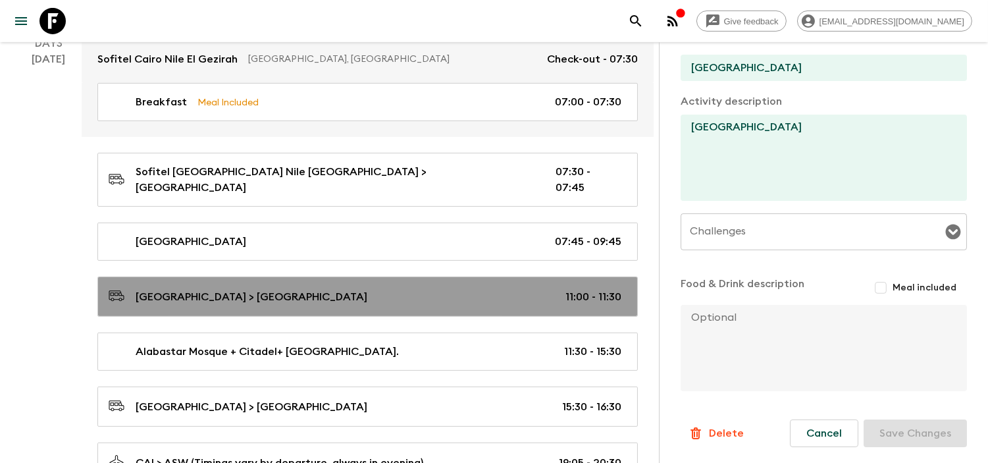
click at [602, 289] on p "11:00 - 11:30" at bounding box center [593, 297] width 56 height 16
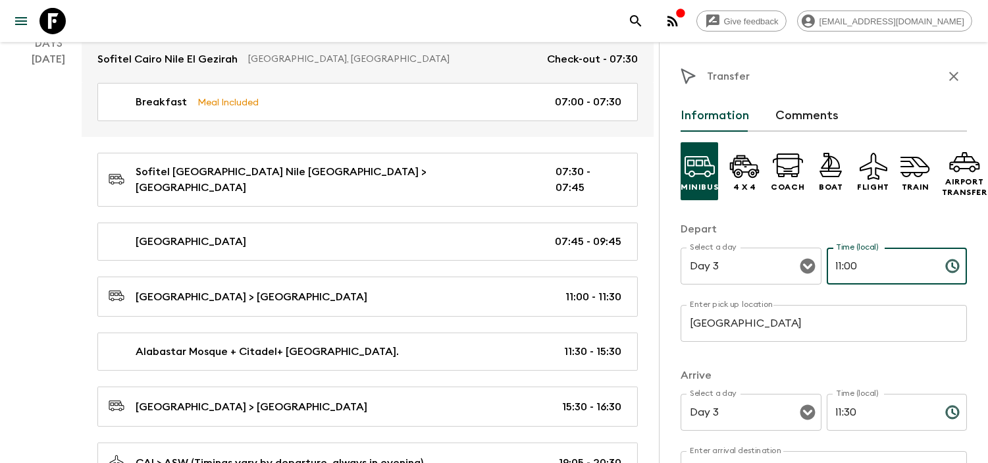
click at [839, 265] on input "11:00" at bounding box center [881, 266] width 108 height 37
drag, startPoint x: 837, startPoint y: 262, endPoint x: 830, endPoint y: 265, distance: 7.1
click at [830, 265] on input "11:00" at bounding box center [881, 266] width 108 height 37
click at [816, 271] on div "Select a day Day 3 Select a day ​ Time (local) 11:00 Time (local) ​" at bounding box center [824, 274] width 286 height 52
click at [848, 266] on input "10:" at bounding box center [881, 266] width 108 height 37
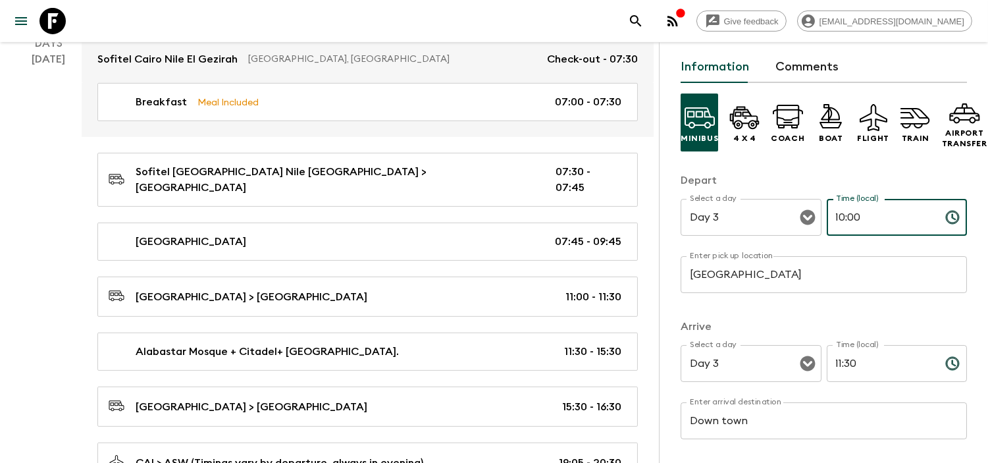
scroll to position [73, 0]
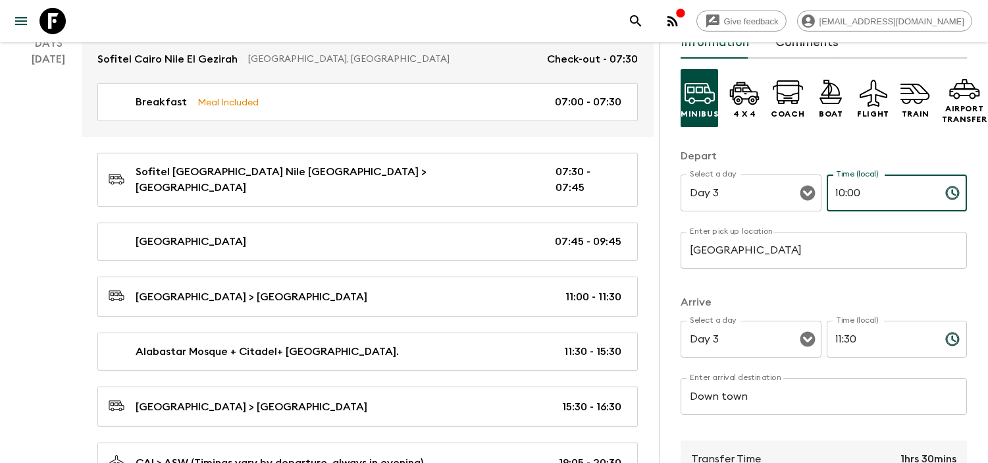
type input "10:00"
click at [845, 342] on input "11:30" at bounding box center [881, 339] width 108 height 37
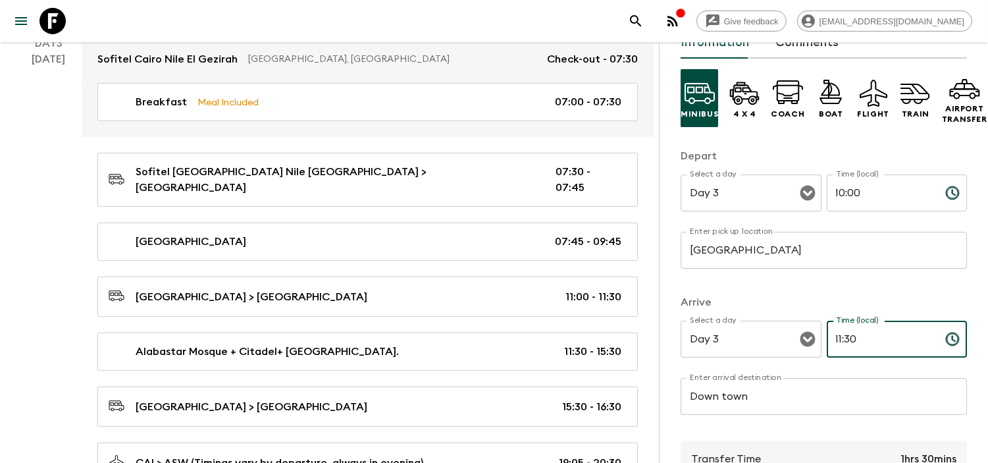
click at [845, 342] on input "11:30" at bounding box center [881, 339] width 108 height 37
click at [838, 338] on input "11:30" at bounding box center [881, 339] width 108 height 37
drag, startPoint x: 852, startPoint y: 338, endPoint x: 841, endPoint y: 340, distance: 10.6
click at [841, 340] on input "11:03" at bounding box center [881, 339] width 108 height 37
click at [838, 338] on input "11:45" at bounding box center [881, 339] width 108 height 37
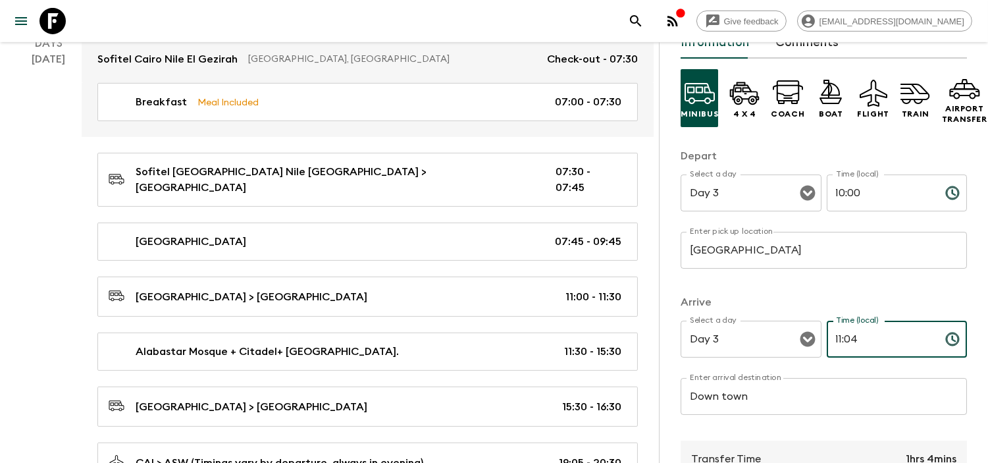
click at [831, 339] on input "11:04" at bounding box center [881, 339] width 108 height 37
drag, startPoint x: 844, startPoint y: 337, endPoint x: 860, endPoint y: 339, distance: 15.9
click at [860, 339] on input "10:04" at bounding box center [881, 339] width 108 height 37
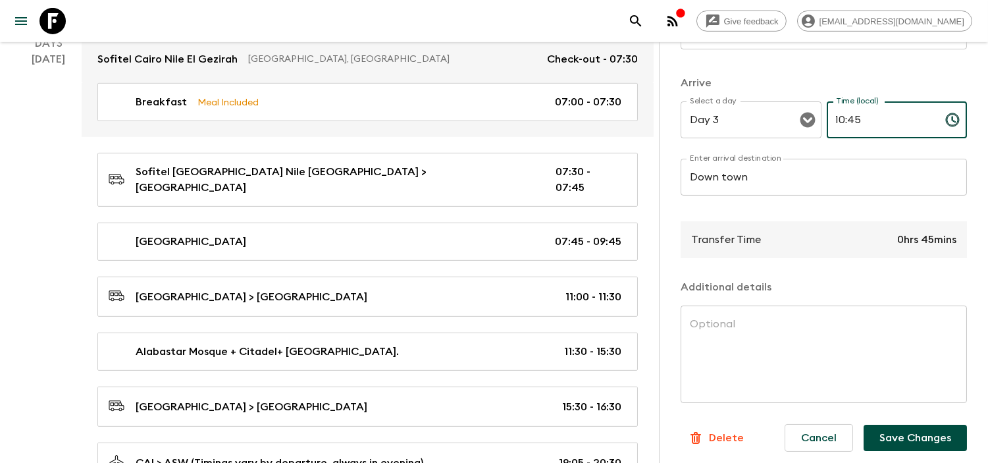
type input "10:45"
click at [911, 433] on button "Save Changes" at bounding box center [915, 438] width 103 height 26
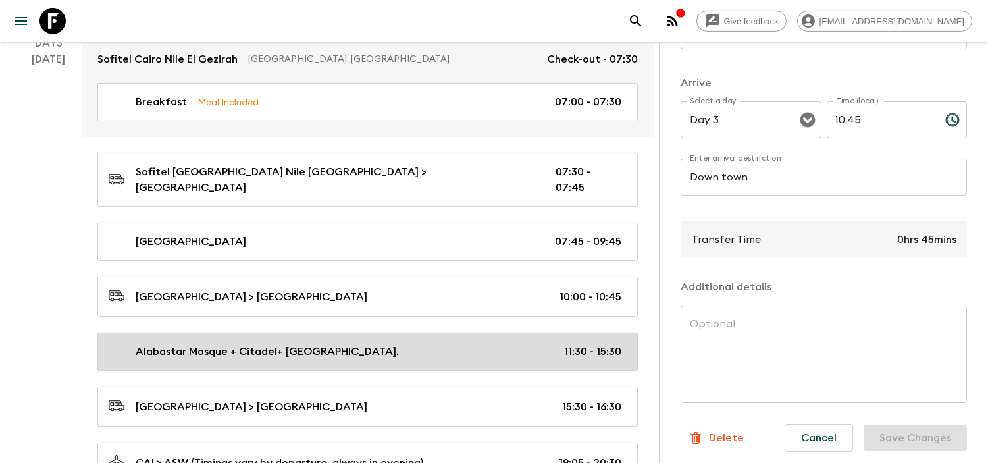
click at [598, 344] on p "11:30 - 15:30" at bounding box center [592, 352] width 57 height 16
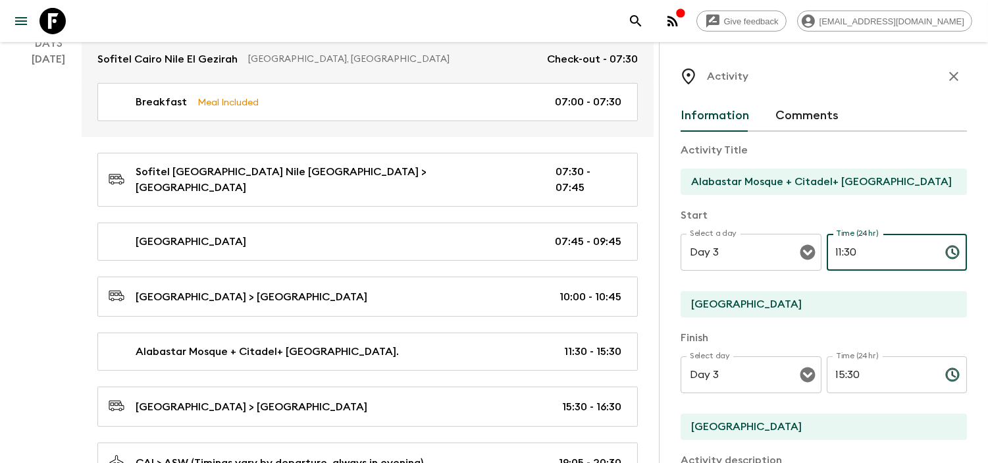
drag, startPoint x: 831, startPoint y: 251, endPoint x: 854, endPoint y: 252, distance: 23.1
click at [854, 252] on input "11:30" at bounding box center [881, 252] width 108 height 37
click at [854, 252] on input "11:" at bounding box center [881, 252] width 108 height 37
type input "11:00"
click at [846, 376] on input "15:30" at bounding box center [881, 374] width 108 height 37
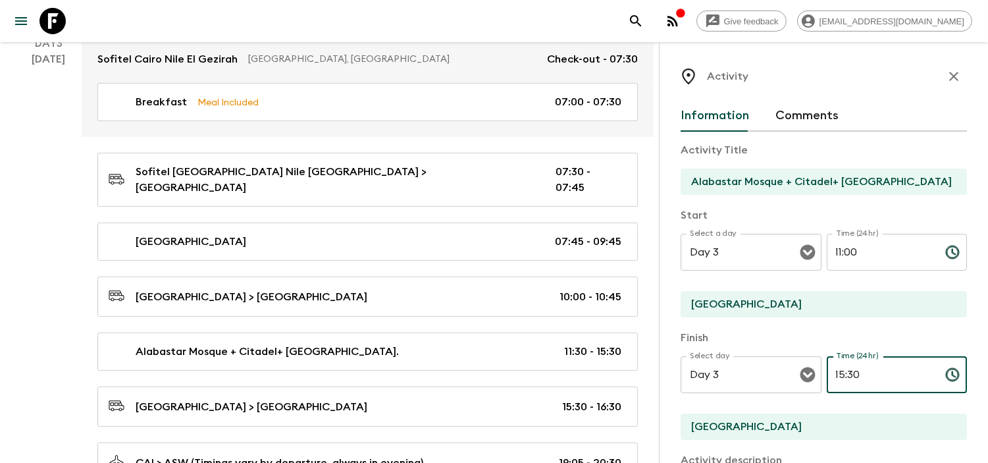
click at [846, 376] on input "15:30" at bounding box center [881, 374] width 108 height 37
type input "14:30"
click at [854, 407] on p "​" at bounding box center [897, 401] width 122 height 13
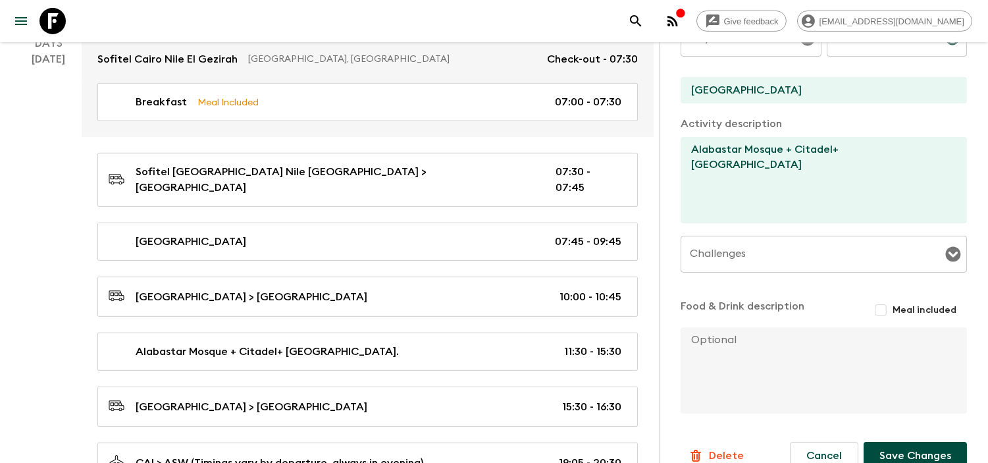
scroll to position [359, 0]
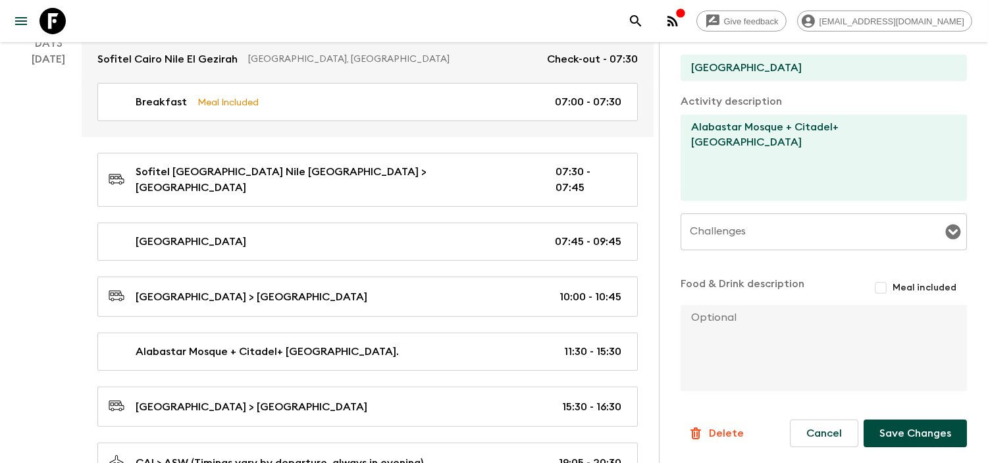
click at [903, 433] on button "Save Changes" at bounding box center [915, 433] width 103 height 28
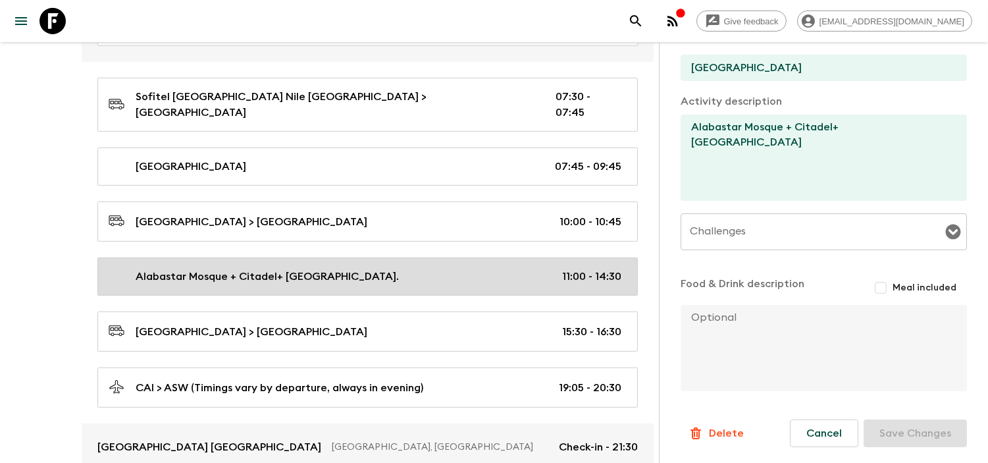
scroll to position [1097, 0]
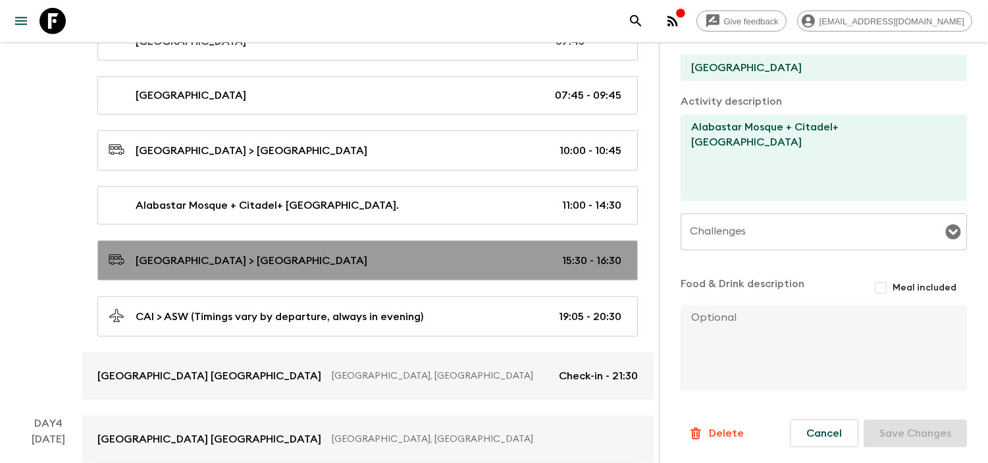
click at [596, 253] on p "15:30 - 16:30" at bounding box center [591, 261] width 59 height 16
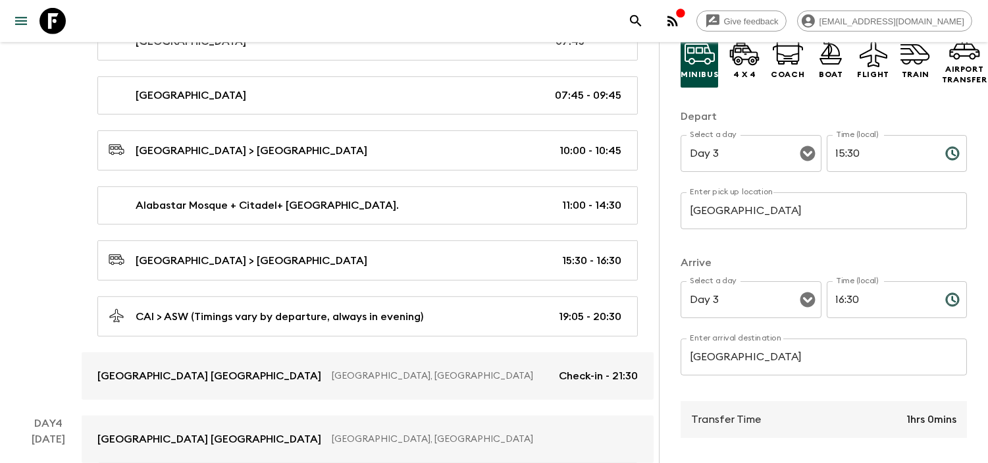
scroll to position [219, 0]
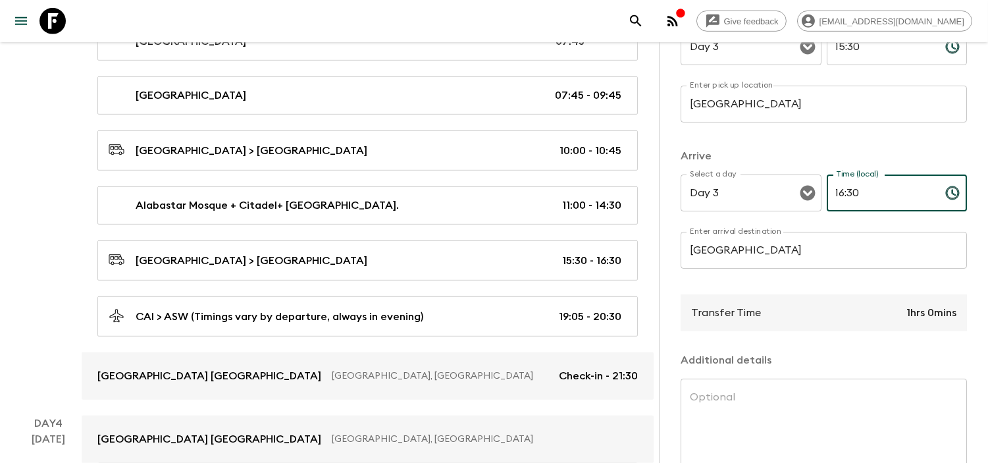
drag, startPoint x: 831, startPoint y: 192, endPoint x: 872, endPoint y: 219, distance: 48.4
click at [831, 192] on input "16:30" at bounding box center [881, 192] width 108 height 37
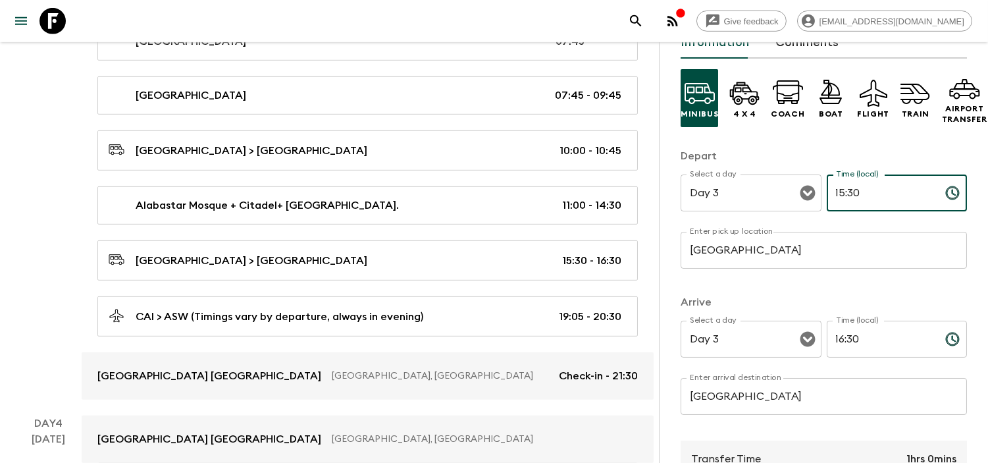
drag, startPoint x: 831, startPoint y: 192, endPoint x: 893, endPoint y: 199, distance: 62.2
click at [893, 199] on input "15:30" at bounding box center [881, 192] width 108 height 37
type input "14:30"
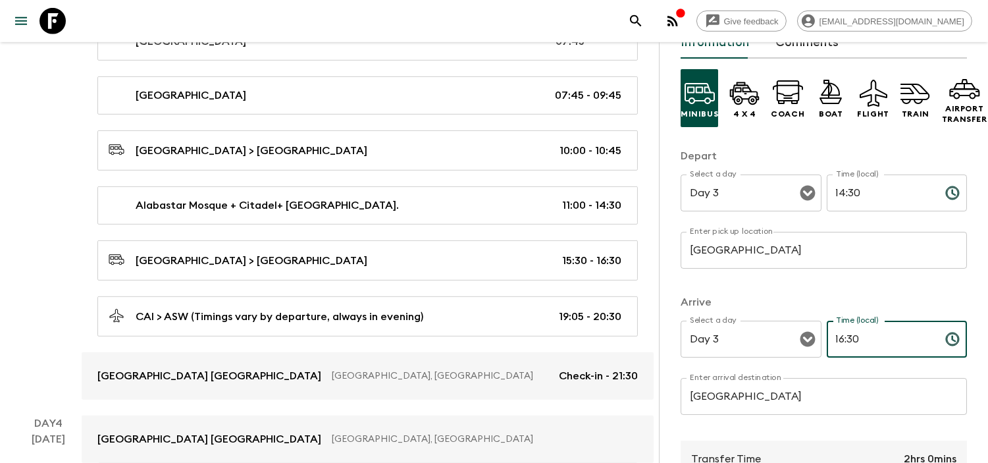
drag, startPoint x: 831, startPoint y: 337, endPoint x: 886, endPoint y: 337, distance: 55.3
click at [886, 337] on input "16:30" at bounding box center [881, 339] width 108 height 37
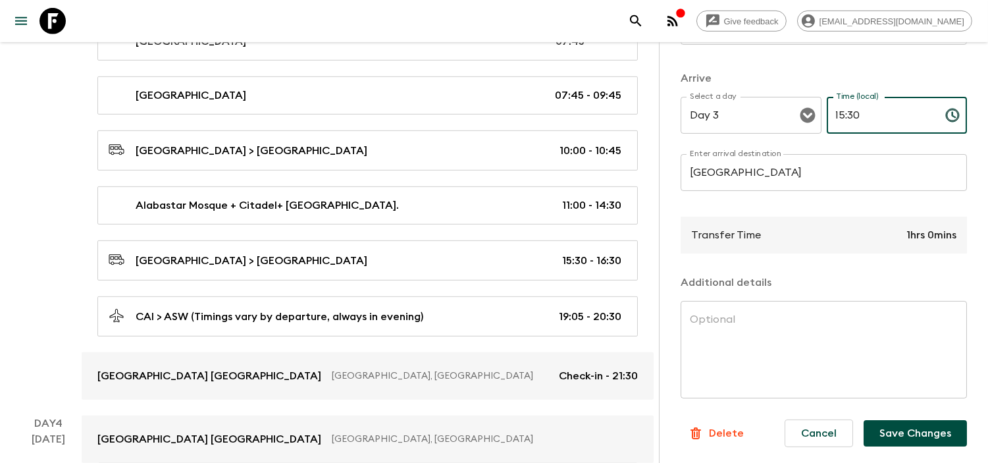
scroll to position [310, 0]
type input "15:30"
click at [904, 429] on button "Save Changes" at bounding box center [915, 433] width 103 height 26
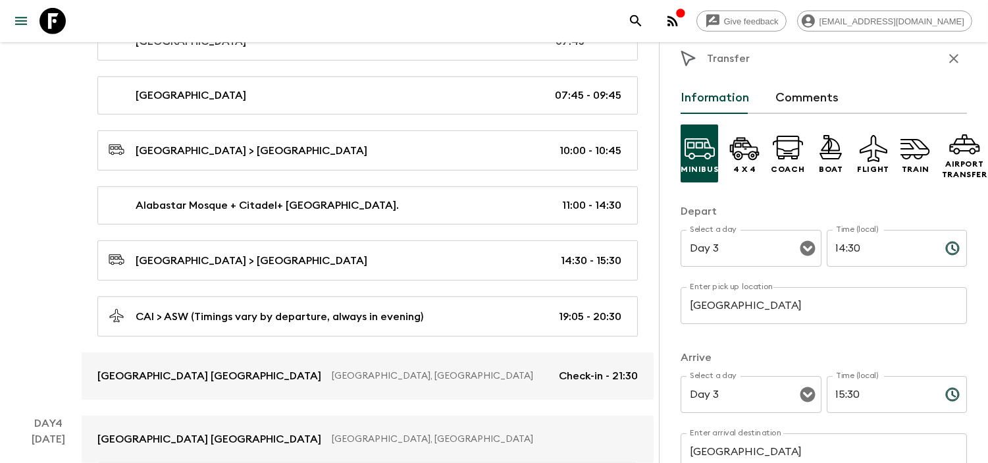
scroll to position [17, 0]
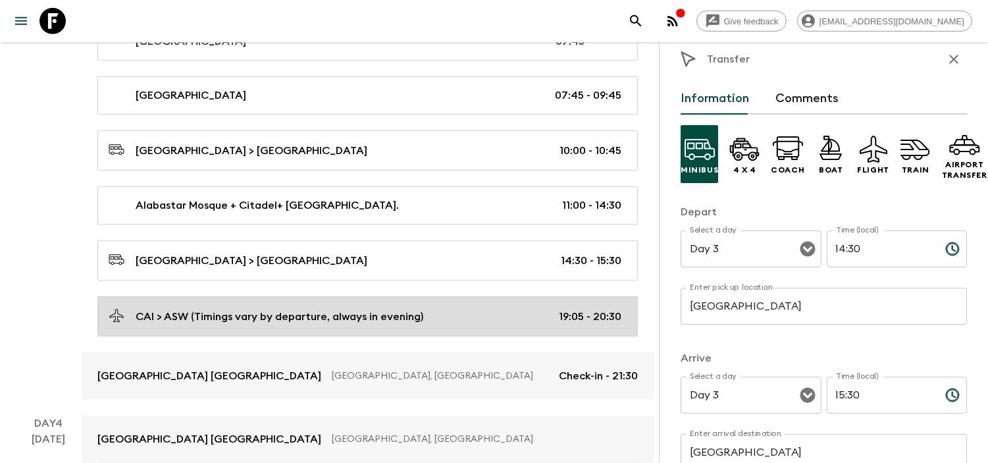
click at [360, 309] on p "CAI > ASW (Timings vary by departure, always in evening)" at bounding box center [280, 317] width 288 height 16
type input "CAI"
type input "ASW (Timings vary by departure, always in evening)"
type input "19:05"
type input "20:30"
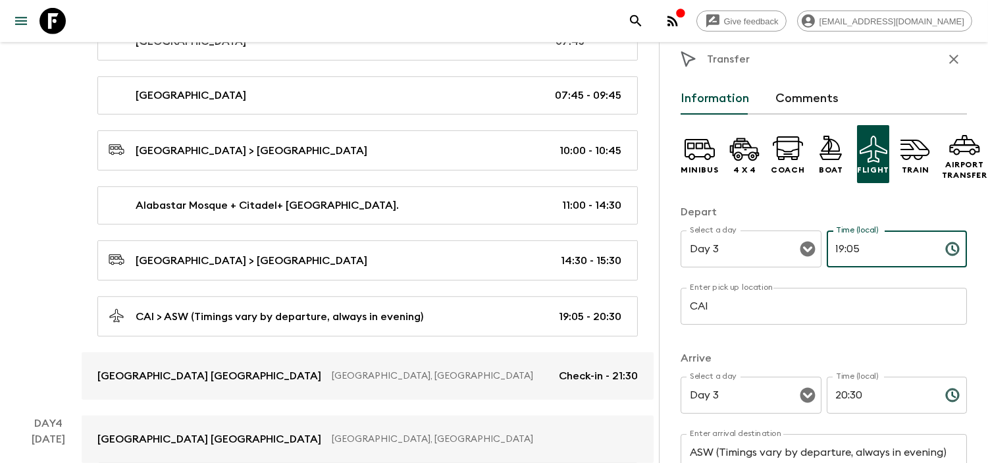
drag, startPoint x: 858, startPoint y: 249, endPoint x: 829, endPoint y: 251, distance: 29.1
click at [829, 251] on input "19:05" at bounding box center [881, 248] width 108 height 37
type input "17:35"
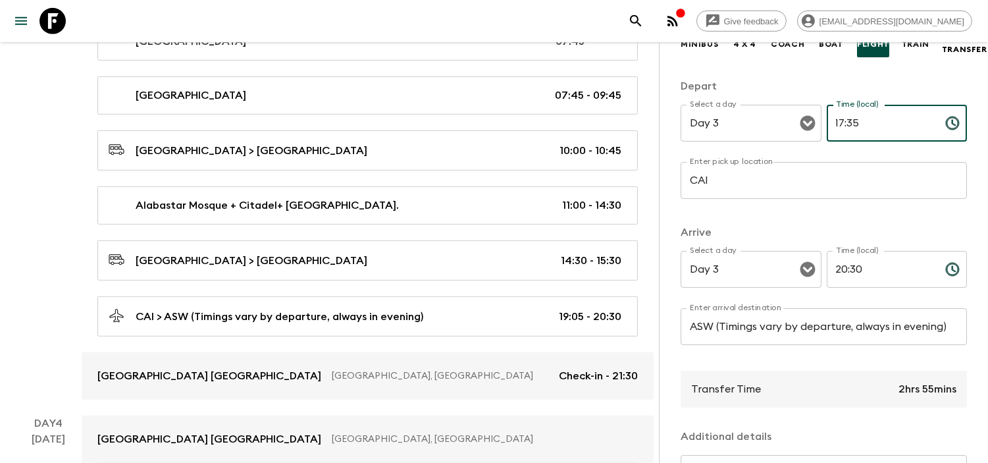
scroll to position [163, 0]
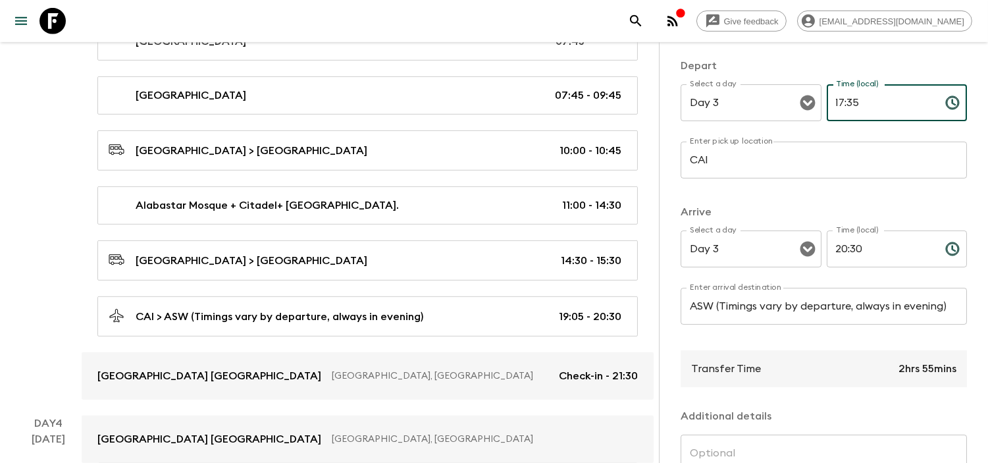
click at [848, 253] on input "20:30" at bounding box center [881, 248] width 108 height 37
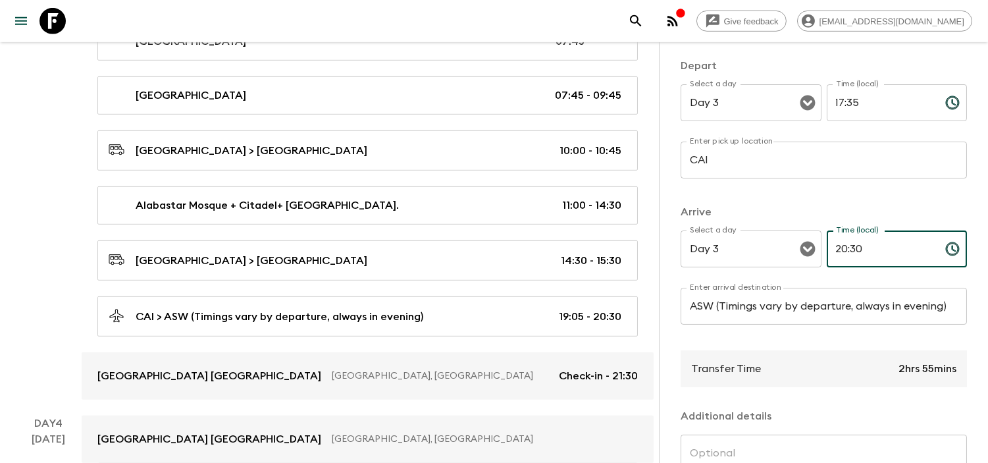
click at [848, 253] on input "20:30" at bounding box center [881, 248] width 108 height 37
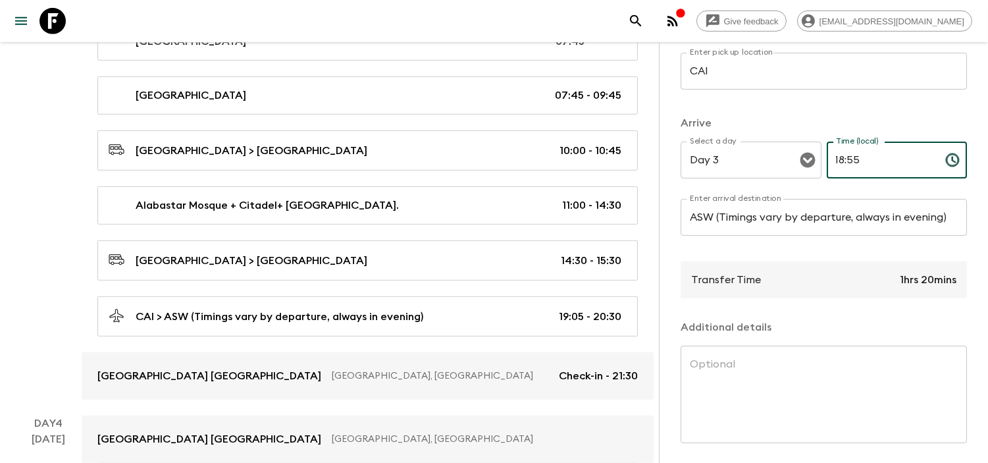
scroll to position [310, 0]
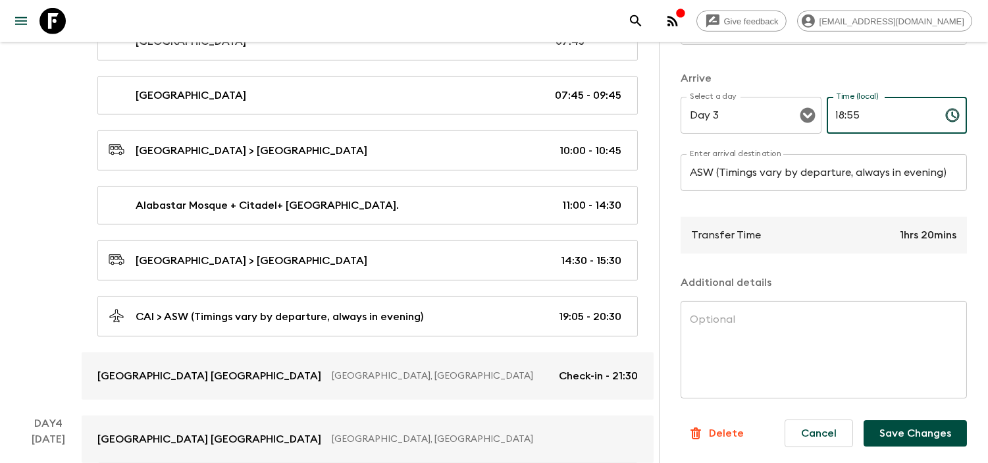
type input "18:55"
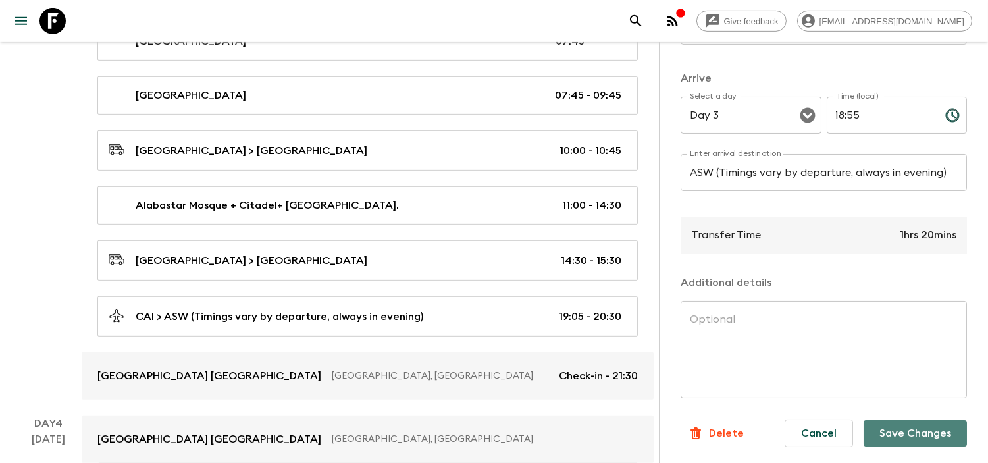
click at [899, 421] on button "Save Changes" at bounding box center [915, 433] width 103 height 26
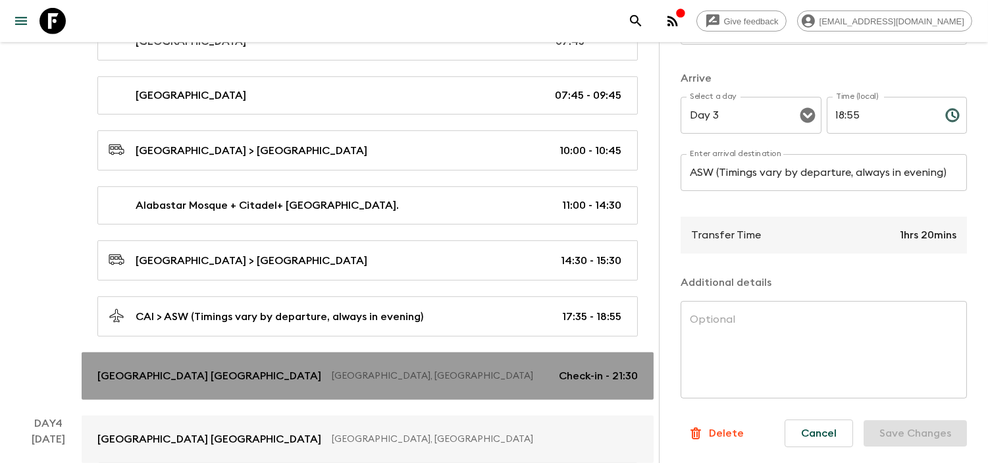
click at [610, 368] on p "Check-in - 21:30" at bounding box center [598, 376] width 79 height 16
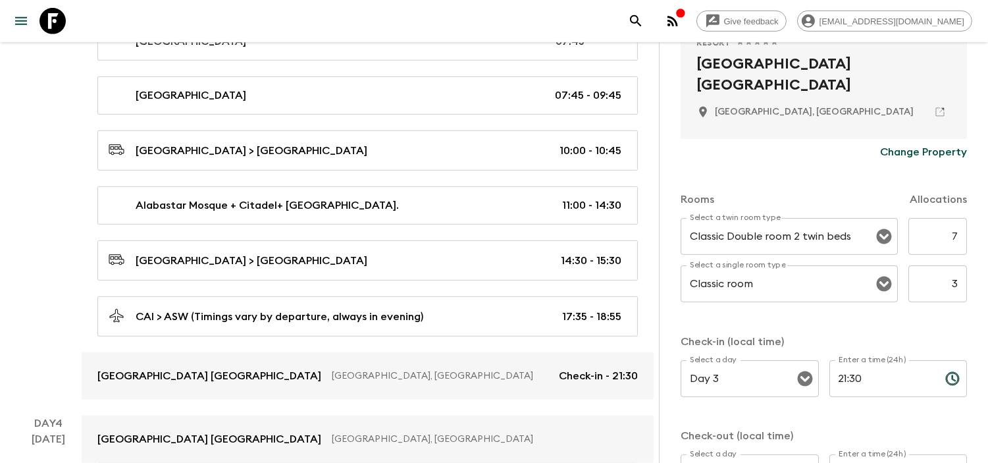
scroll to position [292, 0]
click at [846, 377] on input "21:30" at bounding box center [881, 377] width 105 height 37
type input "19:30"
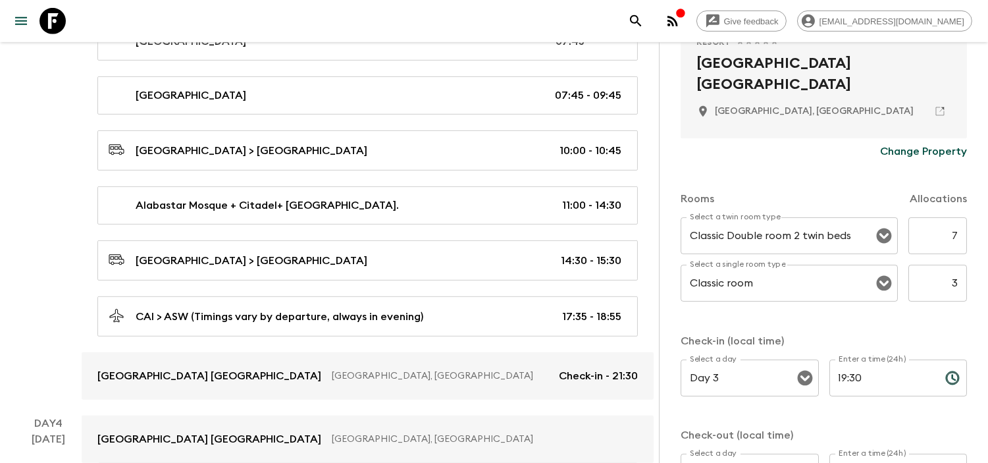
click at [865, 417] on div "Check-in (local time) Select a day Day 3 Select a day ​ Enter a time (24h) 19:3…" at bounding box center [824, 419] width 286 height 172
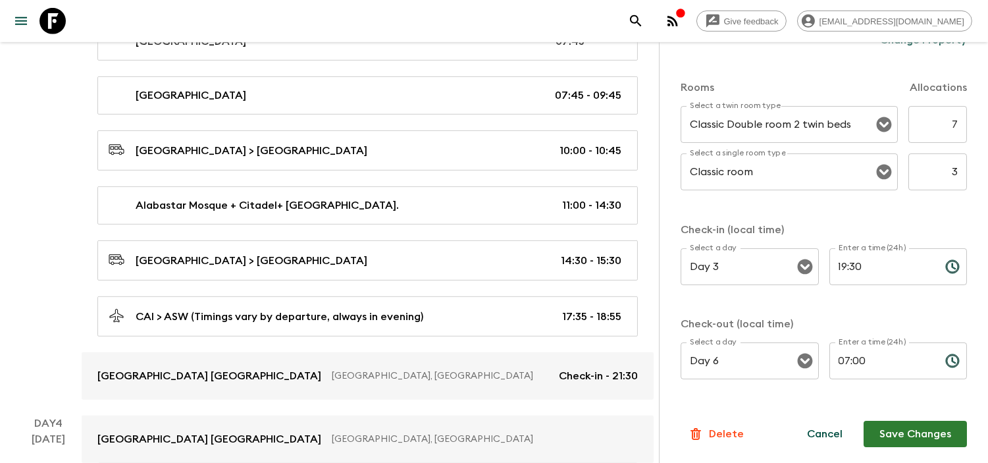
click at [912, 430] on button "Save Changes" at bounding box center [915, 434] width 103 height 26
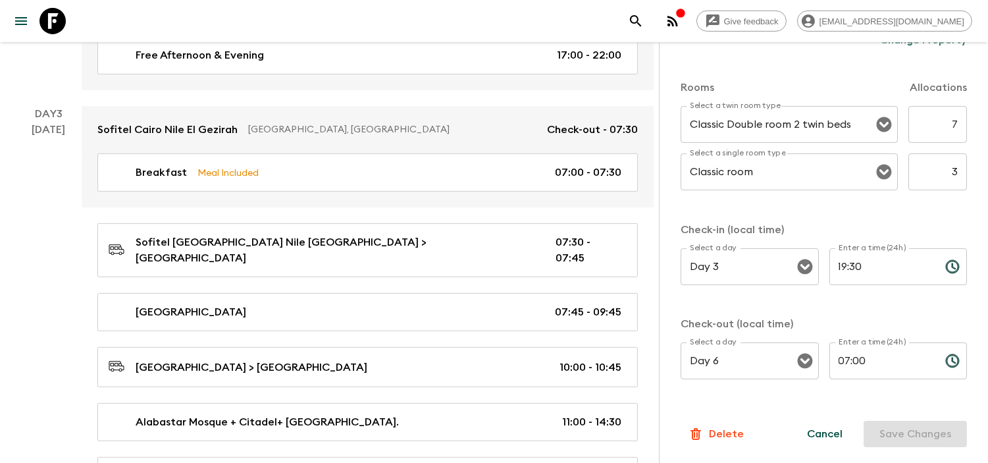
scroll to position [951, 0]
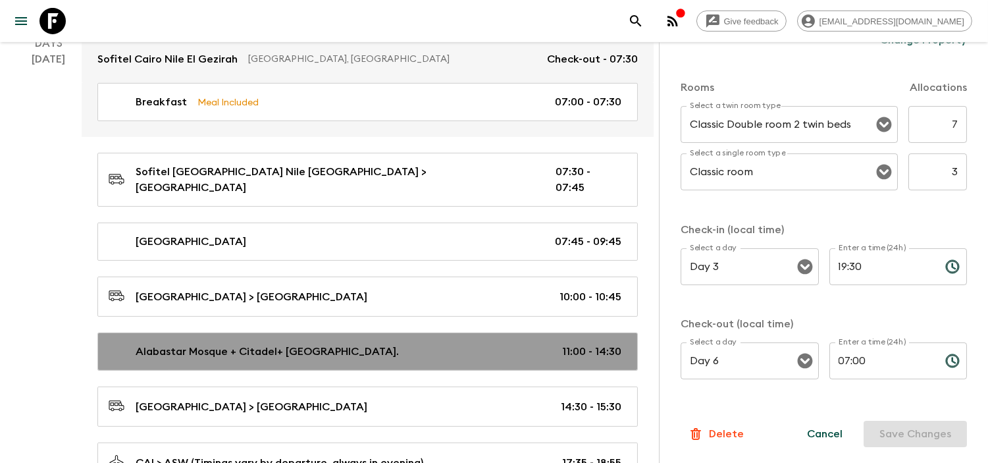
click at [364, 344] on p "Alabastar Mosque + Citadel+ [GEOGRAPHIC_DATA]." at bounding box center [267, 352] width 263 height 16
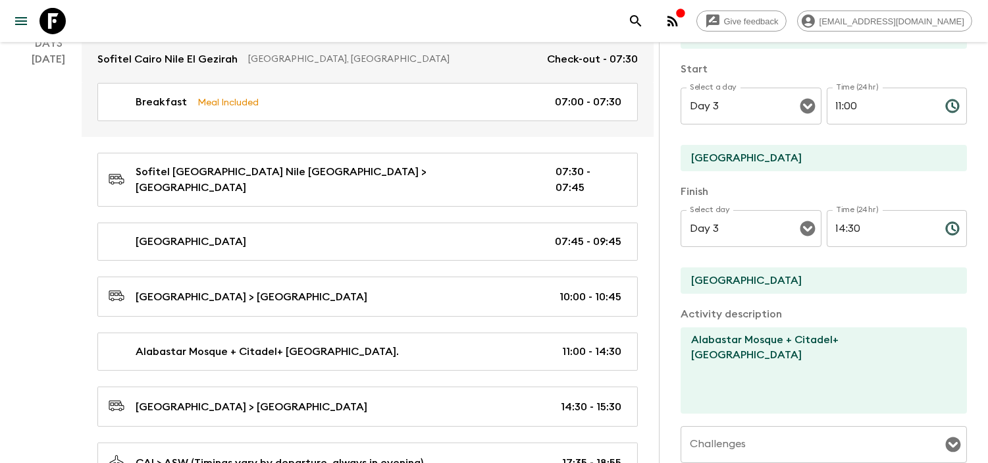
scroll to position [140, 0]
